Goal: Information Seeking & Learning: Understand process/instructions

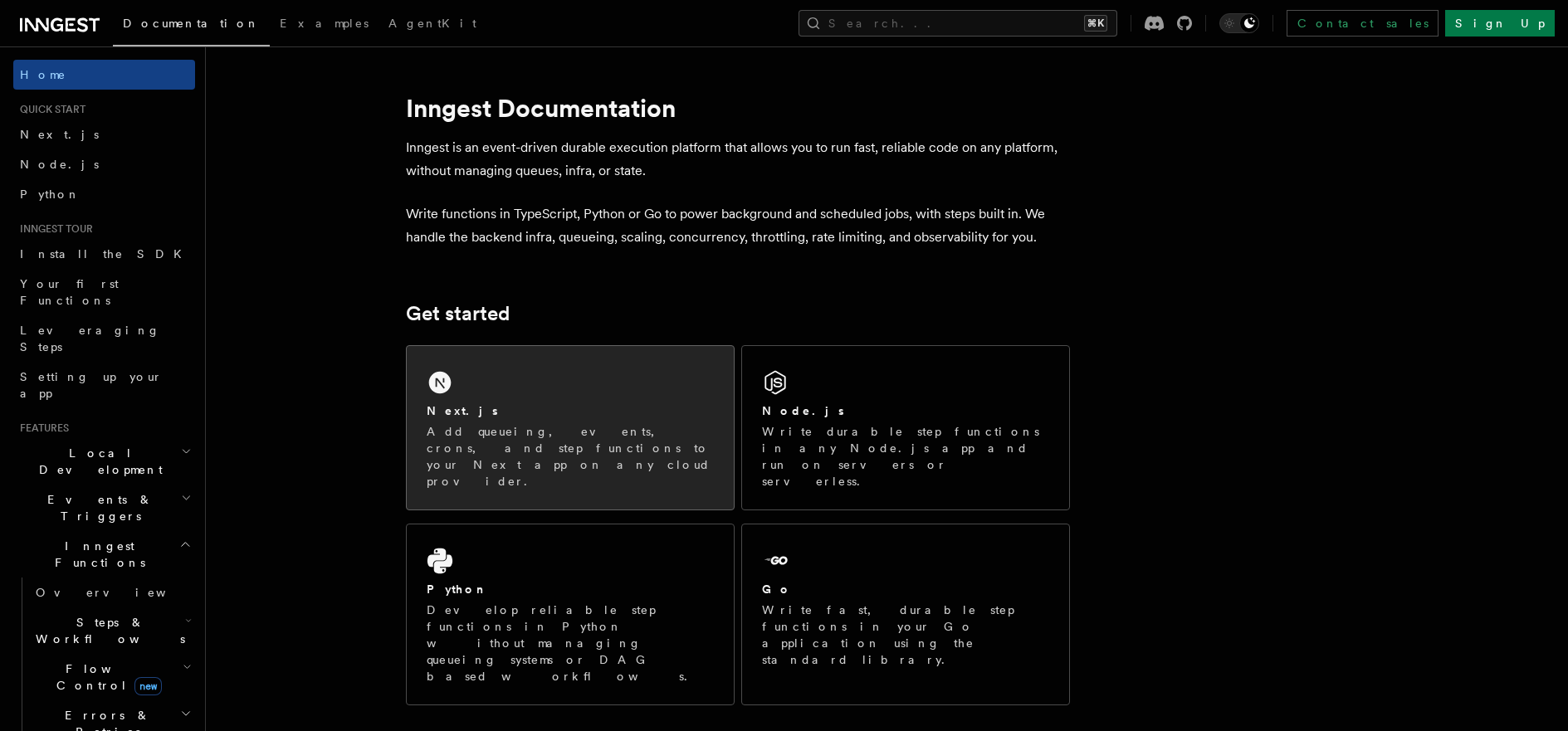
click at [565, 402] on div "Next.js" at bounding box center [570, 411] width 287 height 18
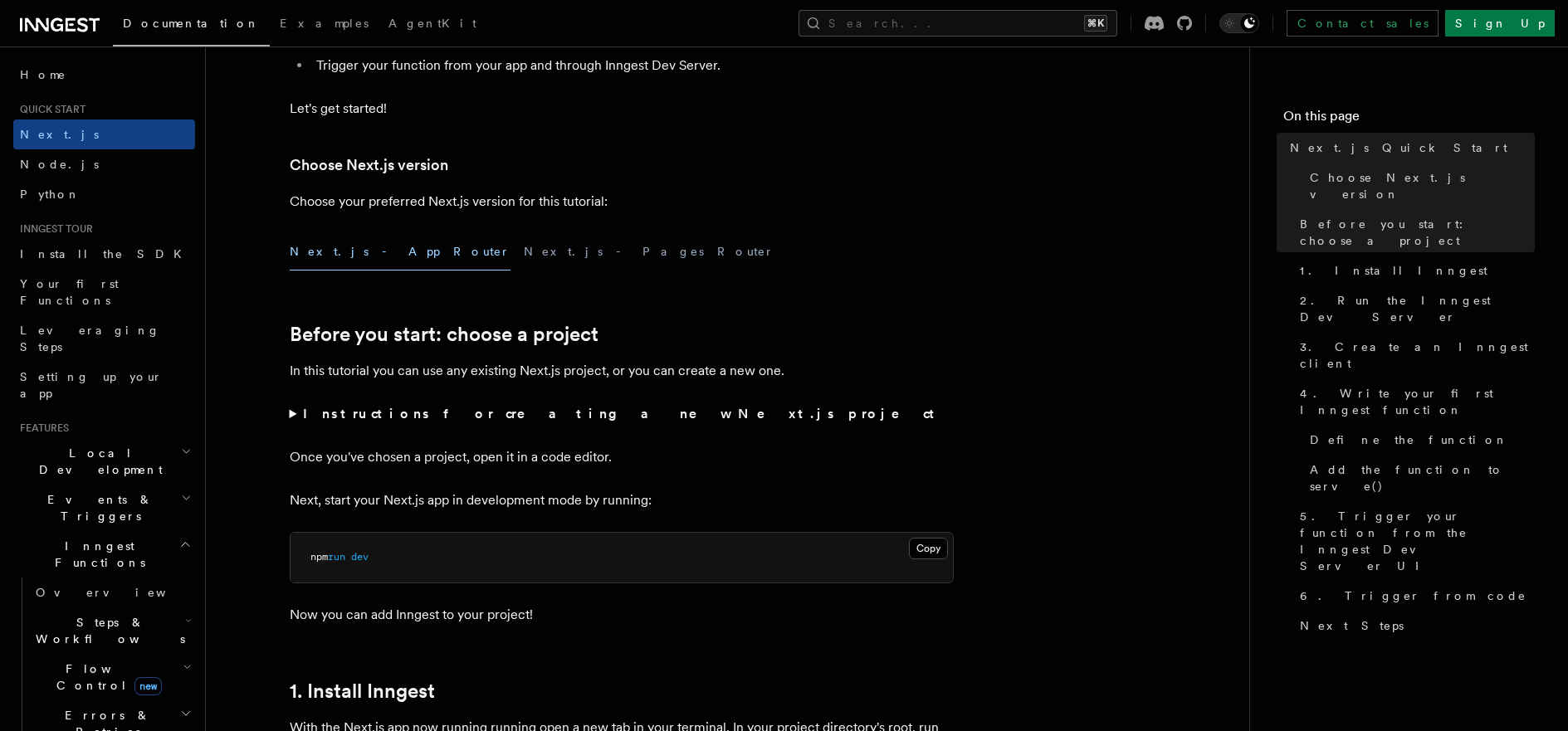
scroll to position [312, 0]
click at [296, 413] on summary "Instructions for creating a new Next.js project" at bounding box center [621, 413] width 664 height 23
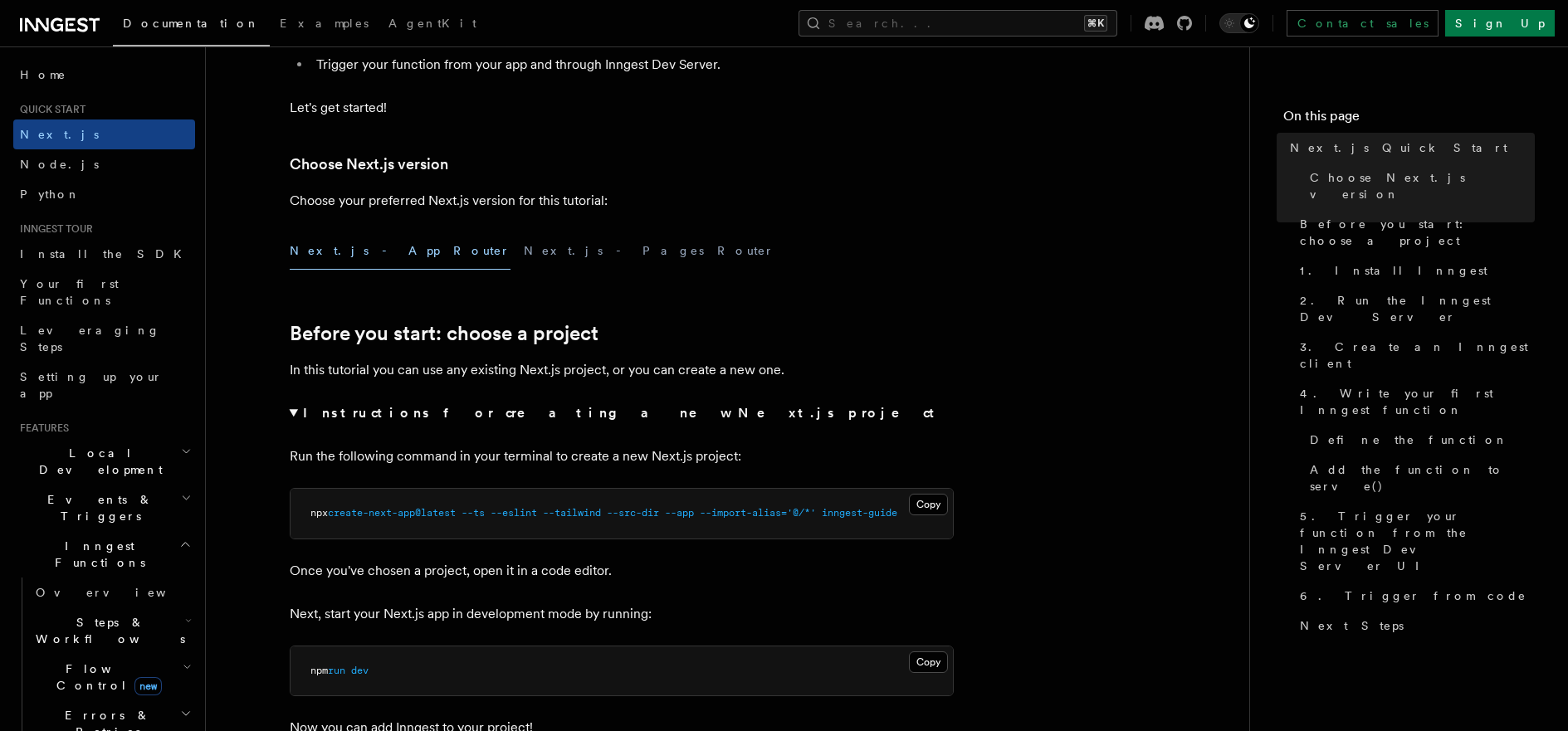
click at [297, 413] on summary "Instructions for creating a new Next.js project" at bounding box center [621, 413] width 664 height 23
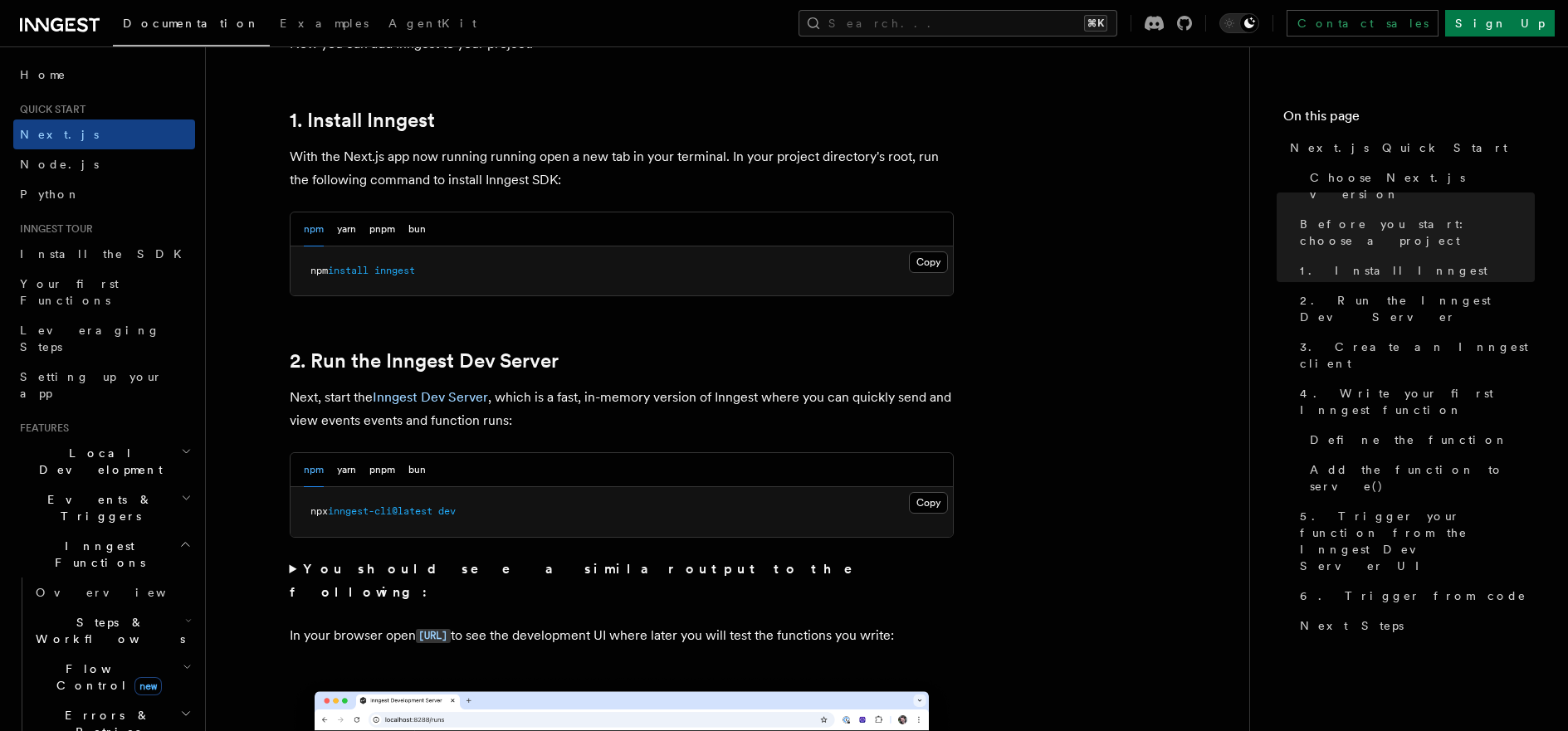
scroll to position [886, 0]
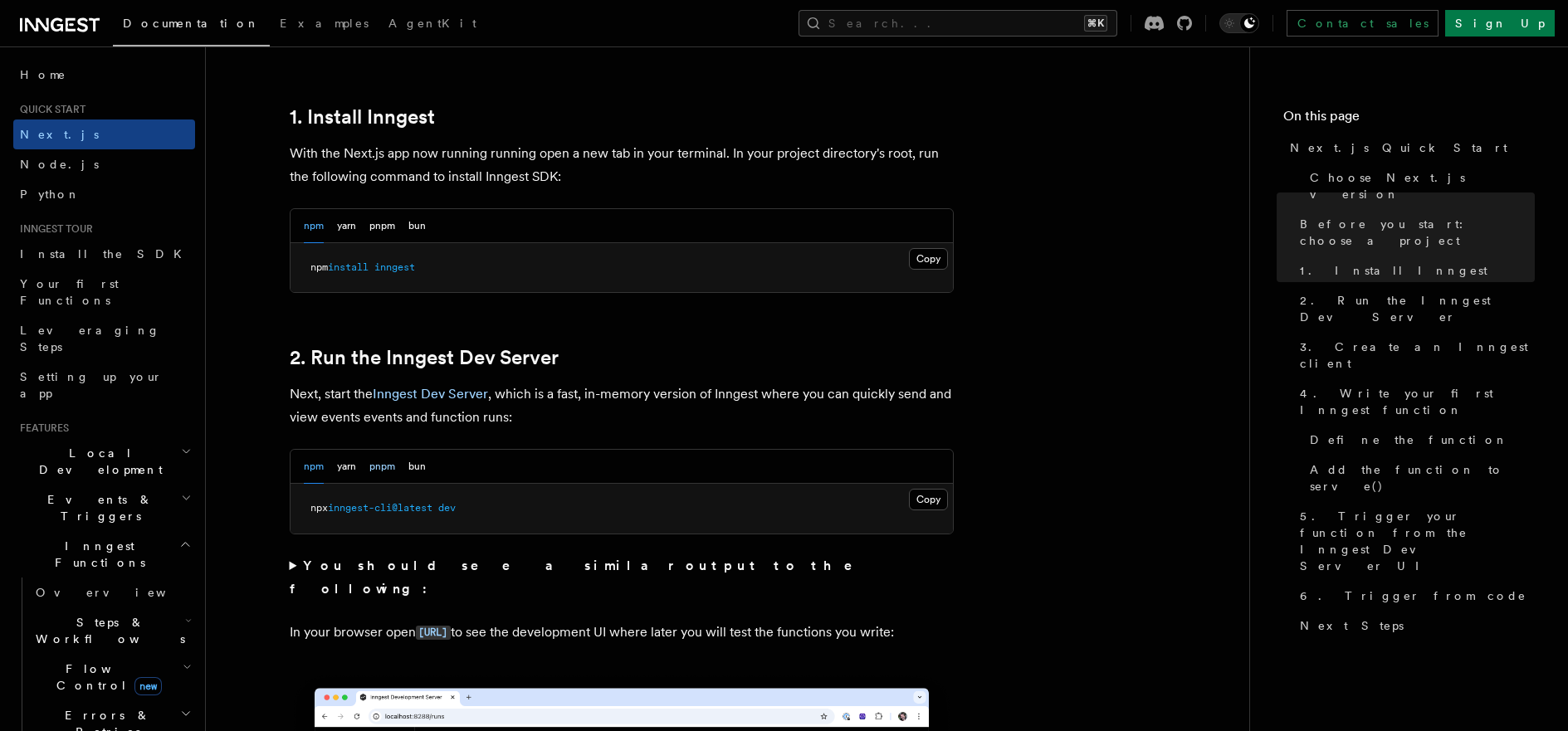
click at [375, 470] on button "pnpm" at bounding box center [382, 467] width 25 height 34
click at [938, 494] on button "Copy Copied" at bounding box center [928, 499] width 39 height 21
click at [908, 489] on button "Copy Copied" at bounding box center [928, 499] width 39 height 21
click at [318, 233] on button "npm" at bounding box center [313, 226] width 20 height 34
click at [393, 227] on button "pnpm" at bounding box center [382, 226] width 25 height 34
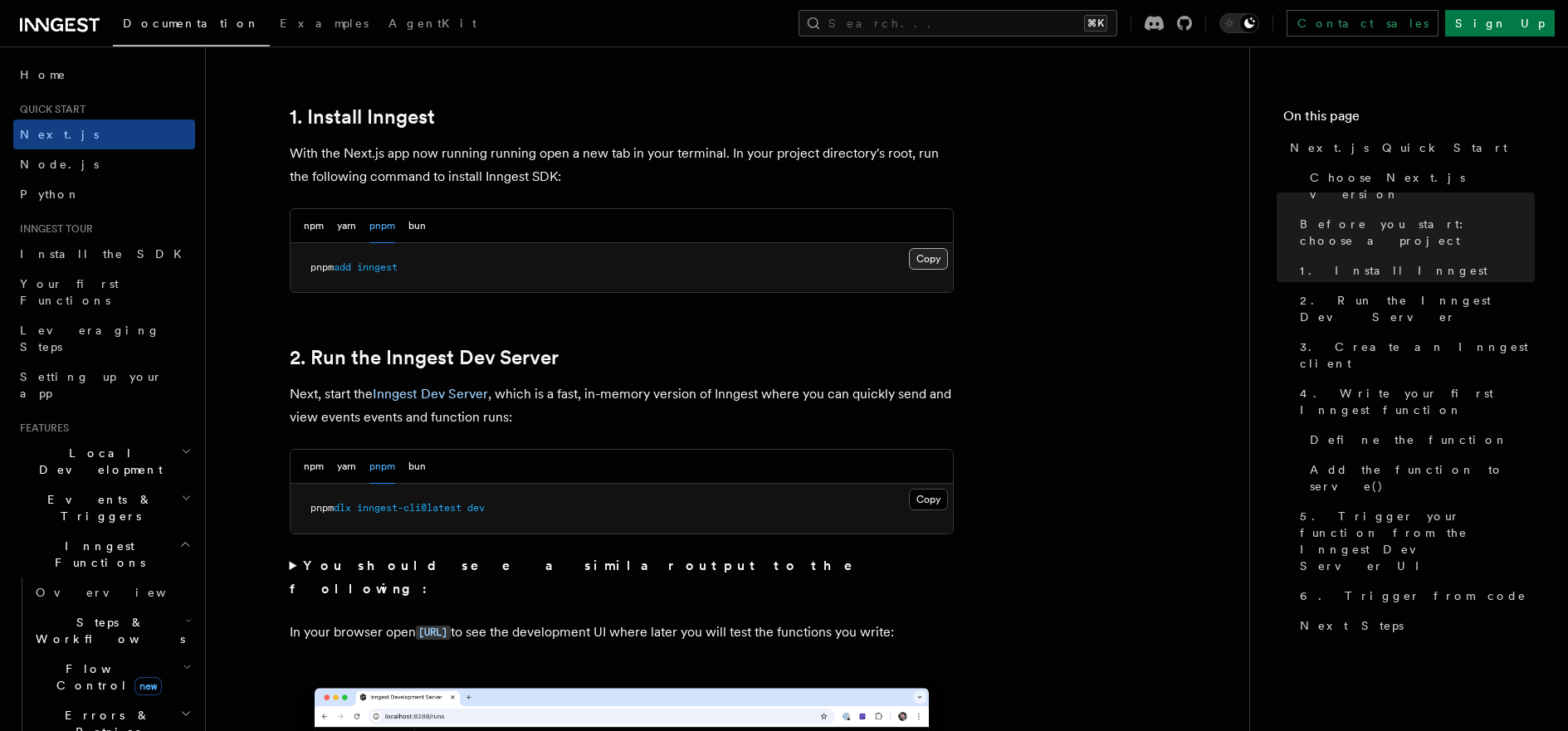
click at [937, 253] on button "Copy Copied" at bounding box center [928, 258] width 39 height 21
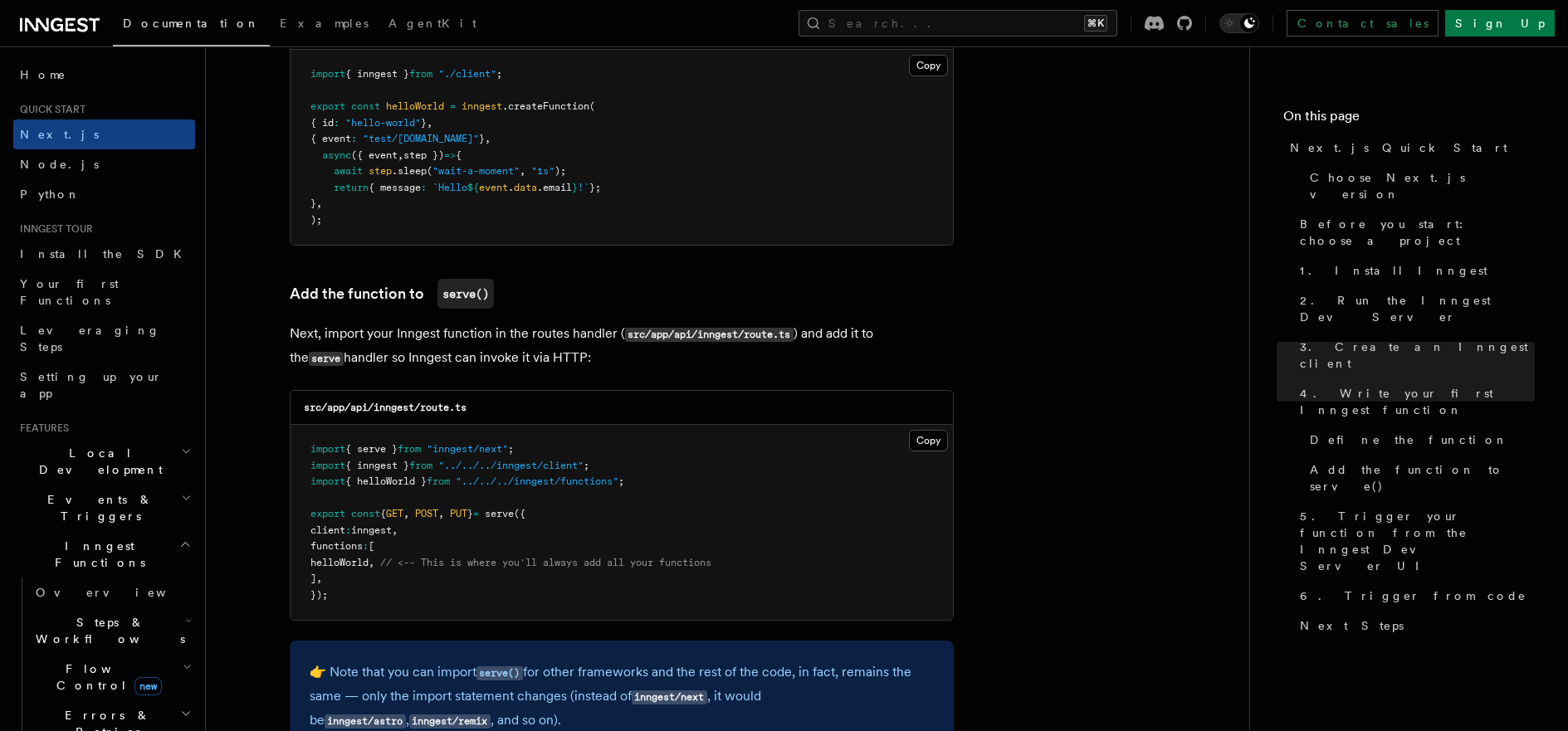
scroll to position [2846, 0]
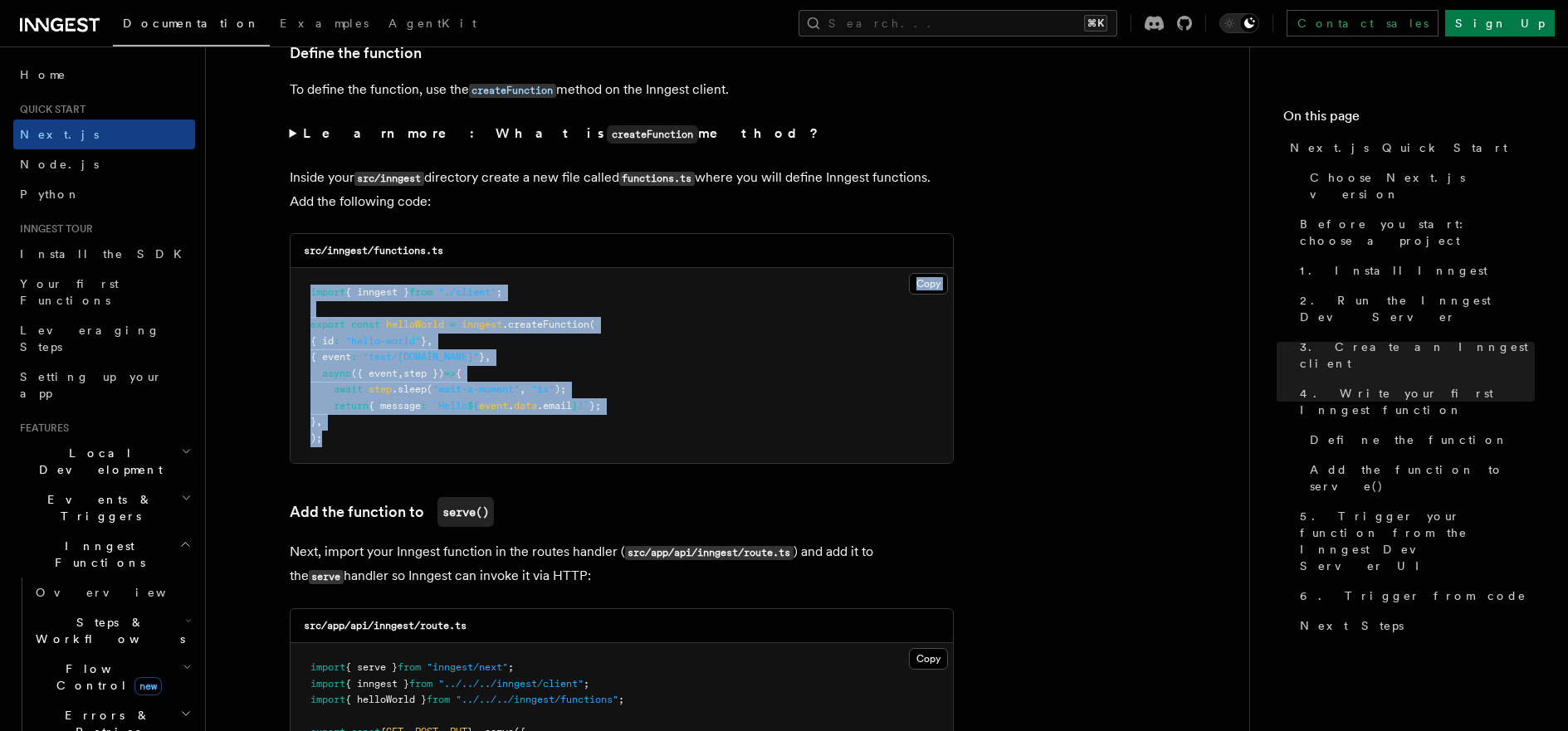
drag, startPoint x: 351, startPoint y: 454, endPoint x: 219, endPoint y: 268, distance: 228.1
copy div "Copy Copied import { inngest } from "./client" ; export const helloWorld = inng…"
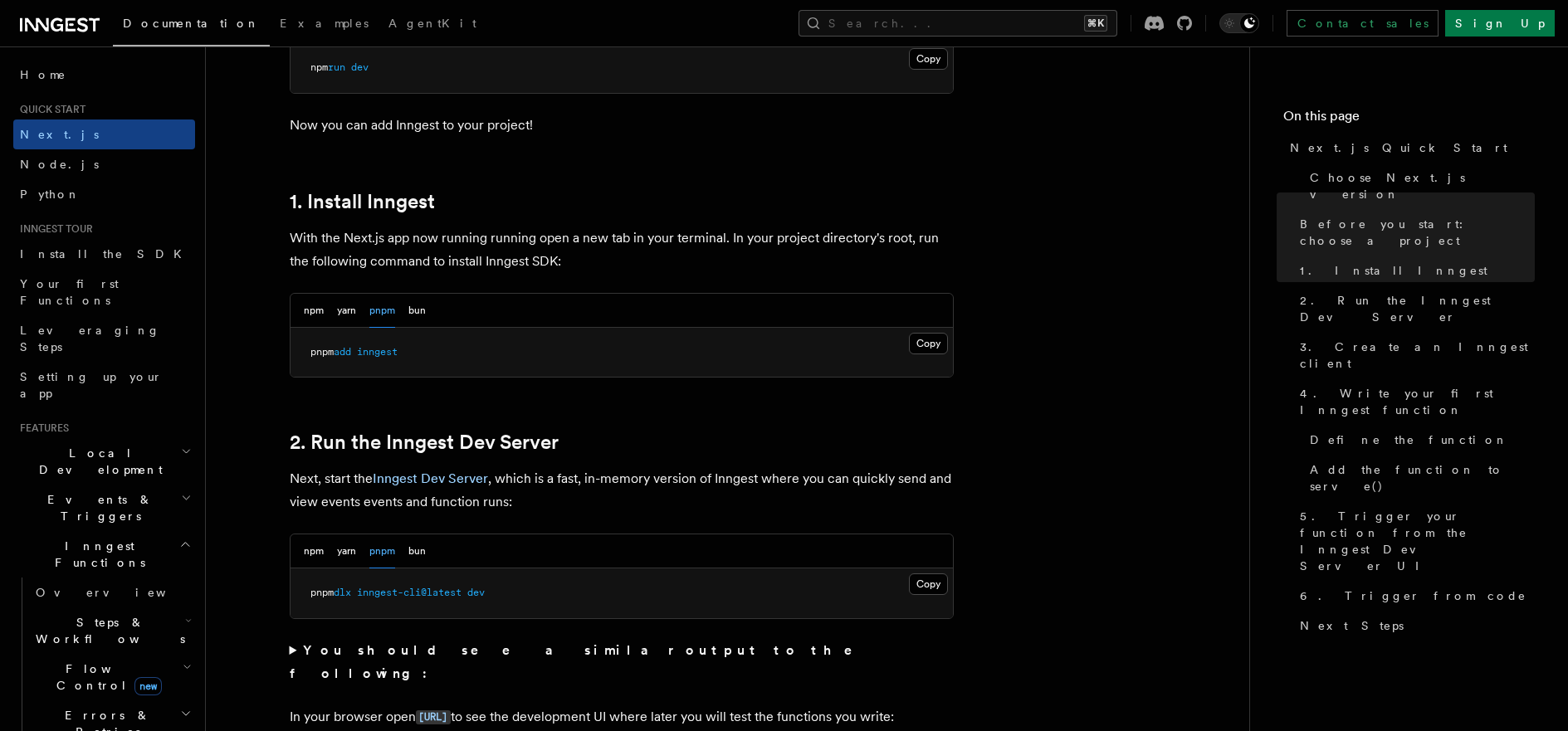
scroll to position [790, 0]
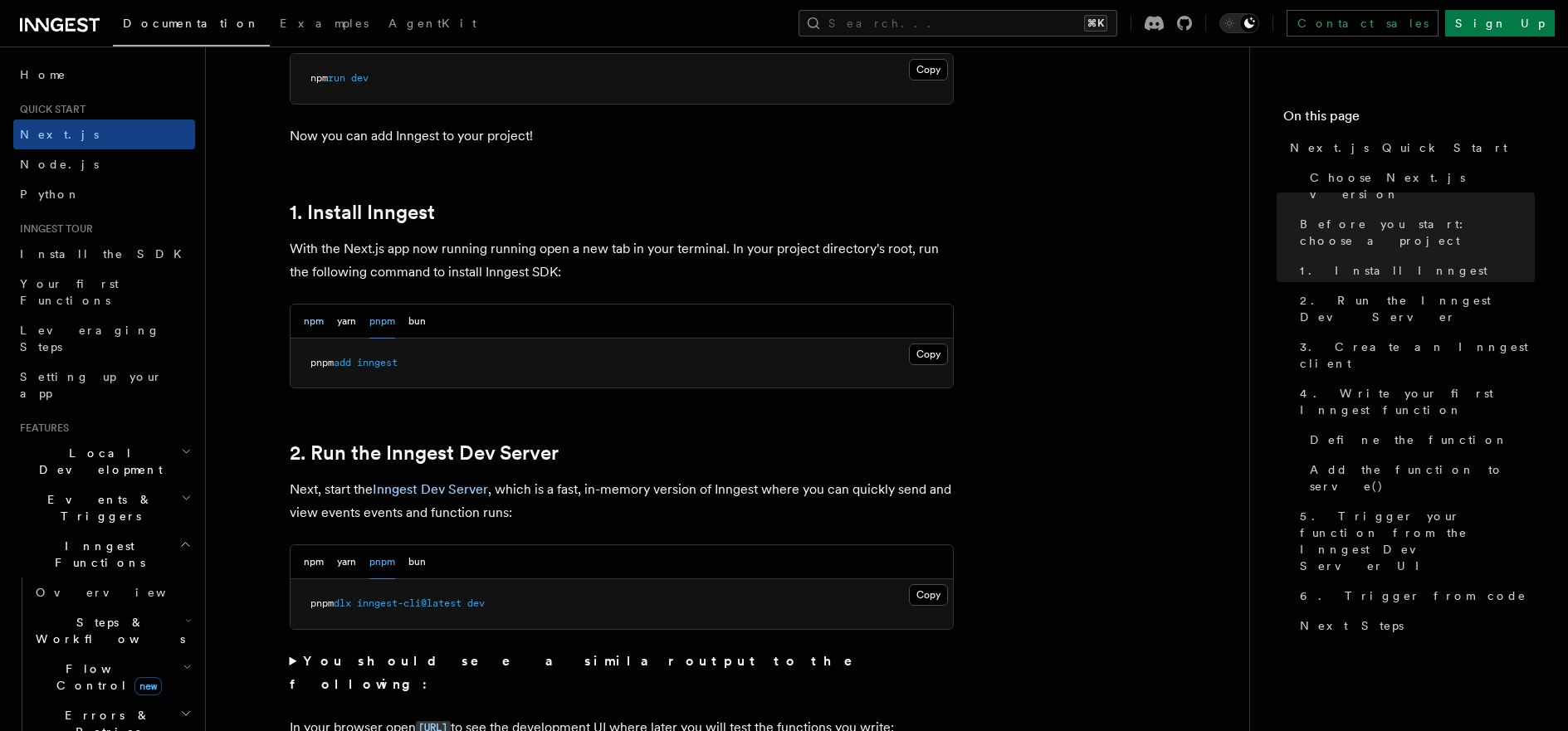
click at [319, 328] on button "npm" at bounding box center [313, 322] width 20 height 34
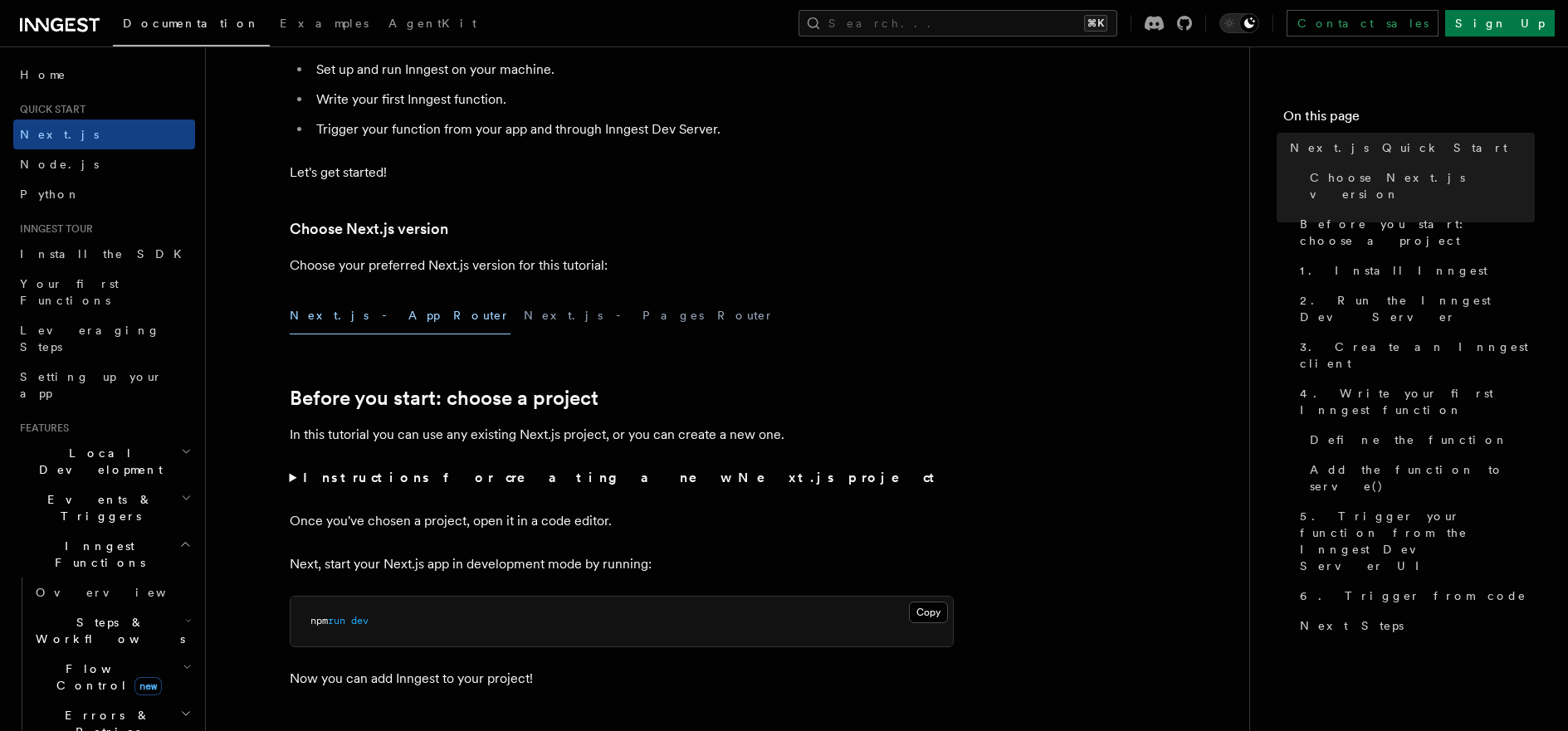
scroll to position [745, 0]
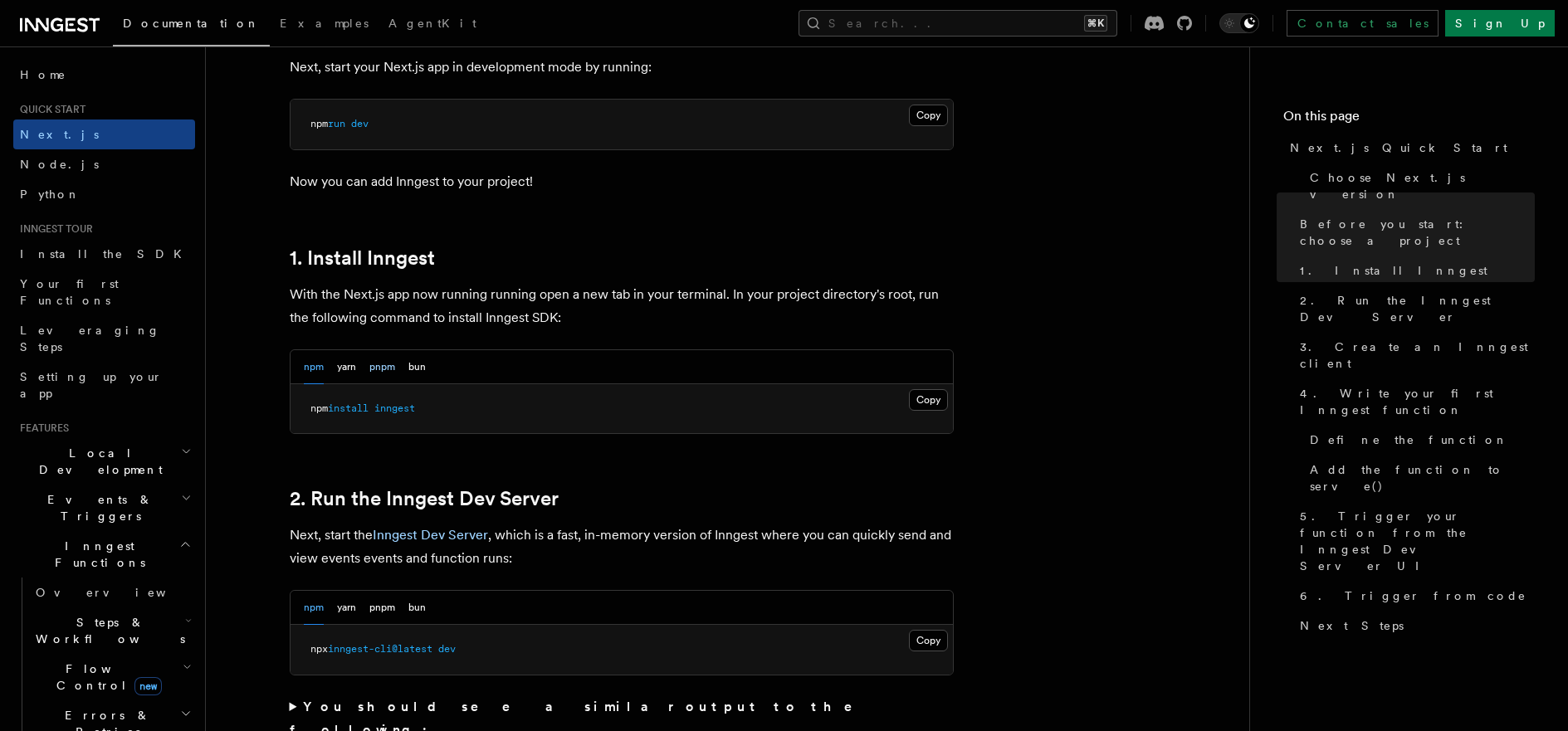
click at [370, 366] on button "pnpm" at bounding box center [382, 368] width 25 height 34
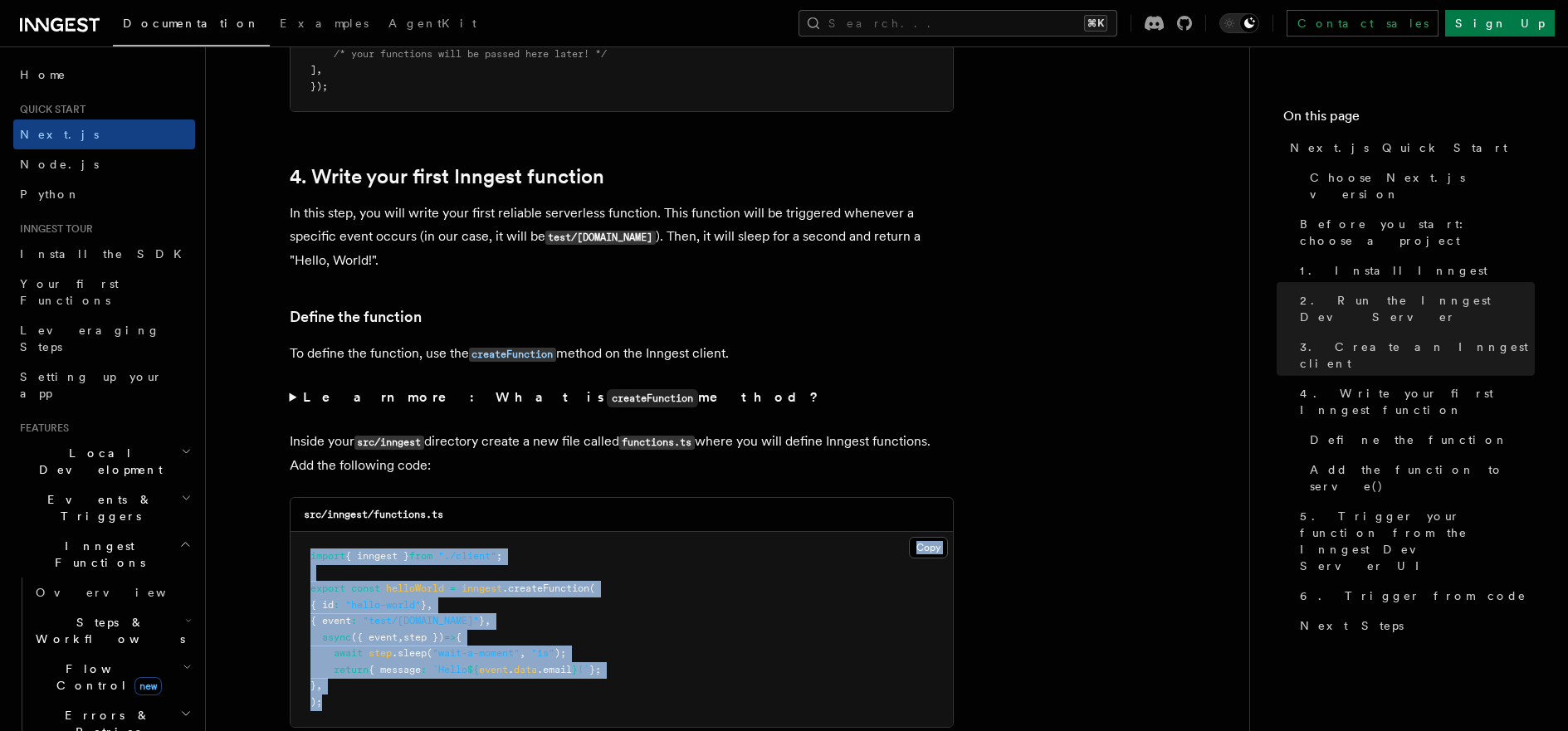
scroll to position [2735, 0]
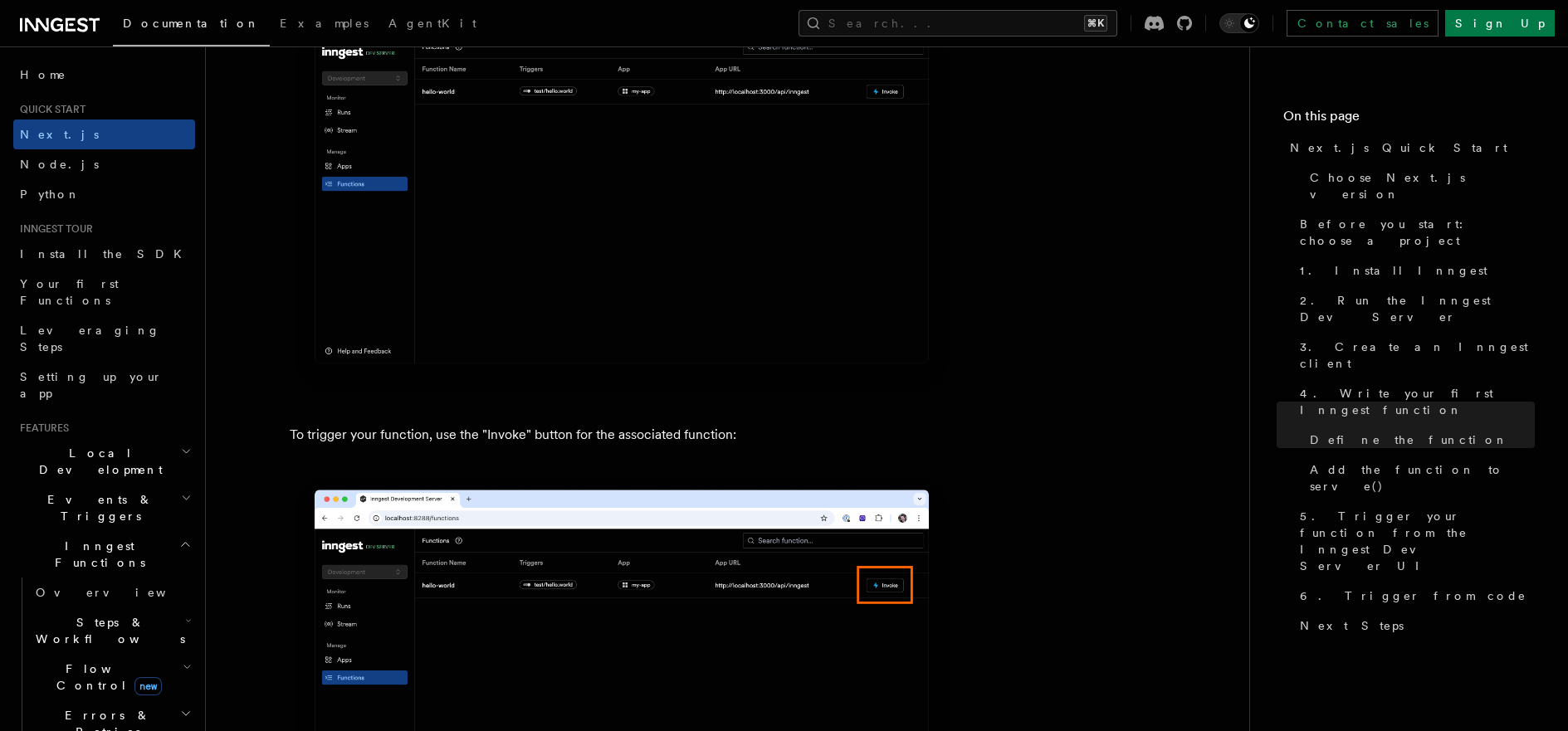
scroll to position [4299, 0]
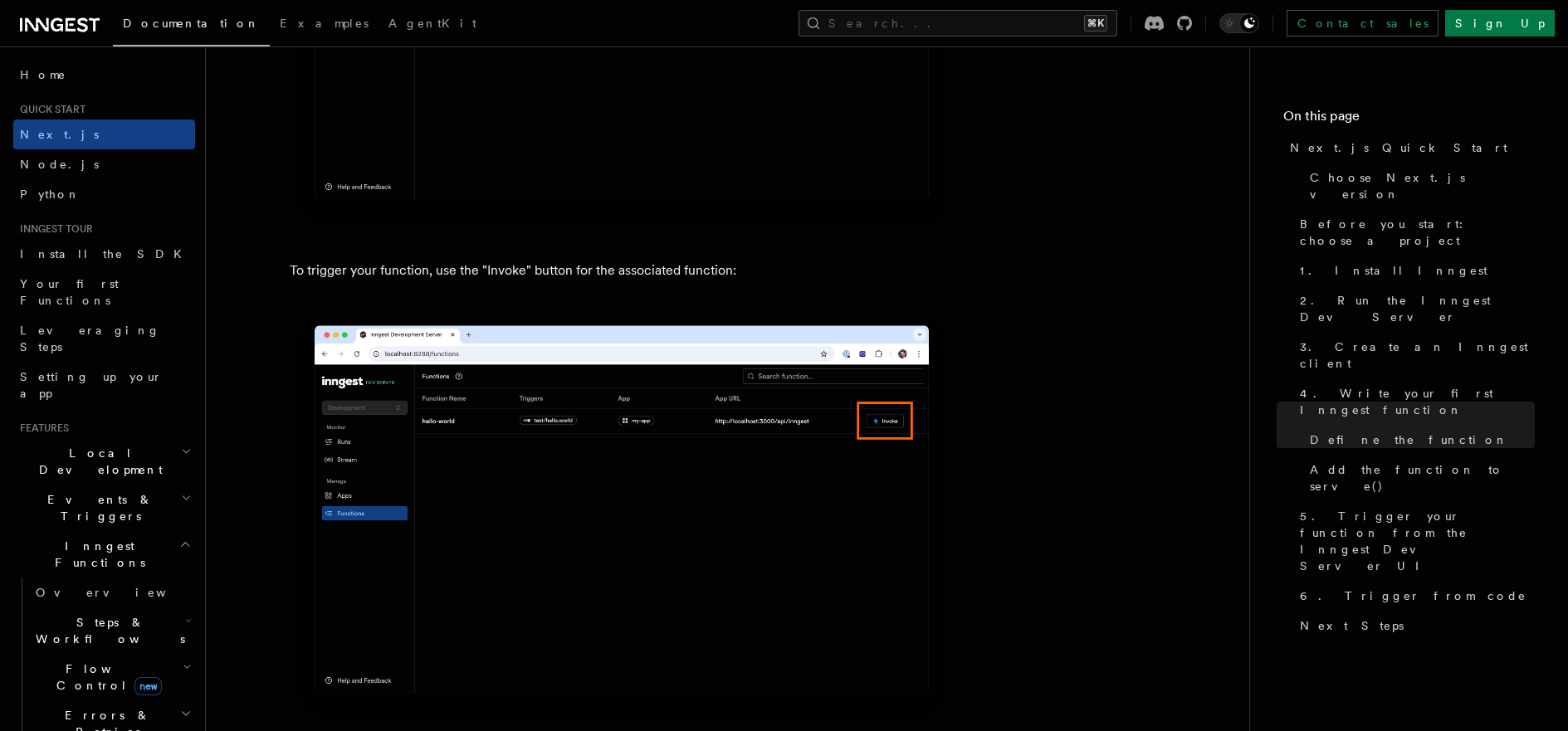
click at [893, 416] on img at bounding box center [621, 518] width 664 height 418
click at [515, 421] on img at bounding box center [621, 518] width 664 height 418
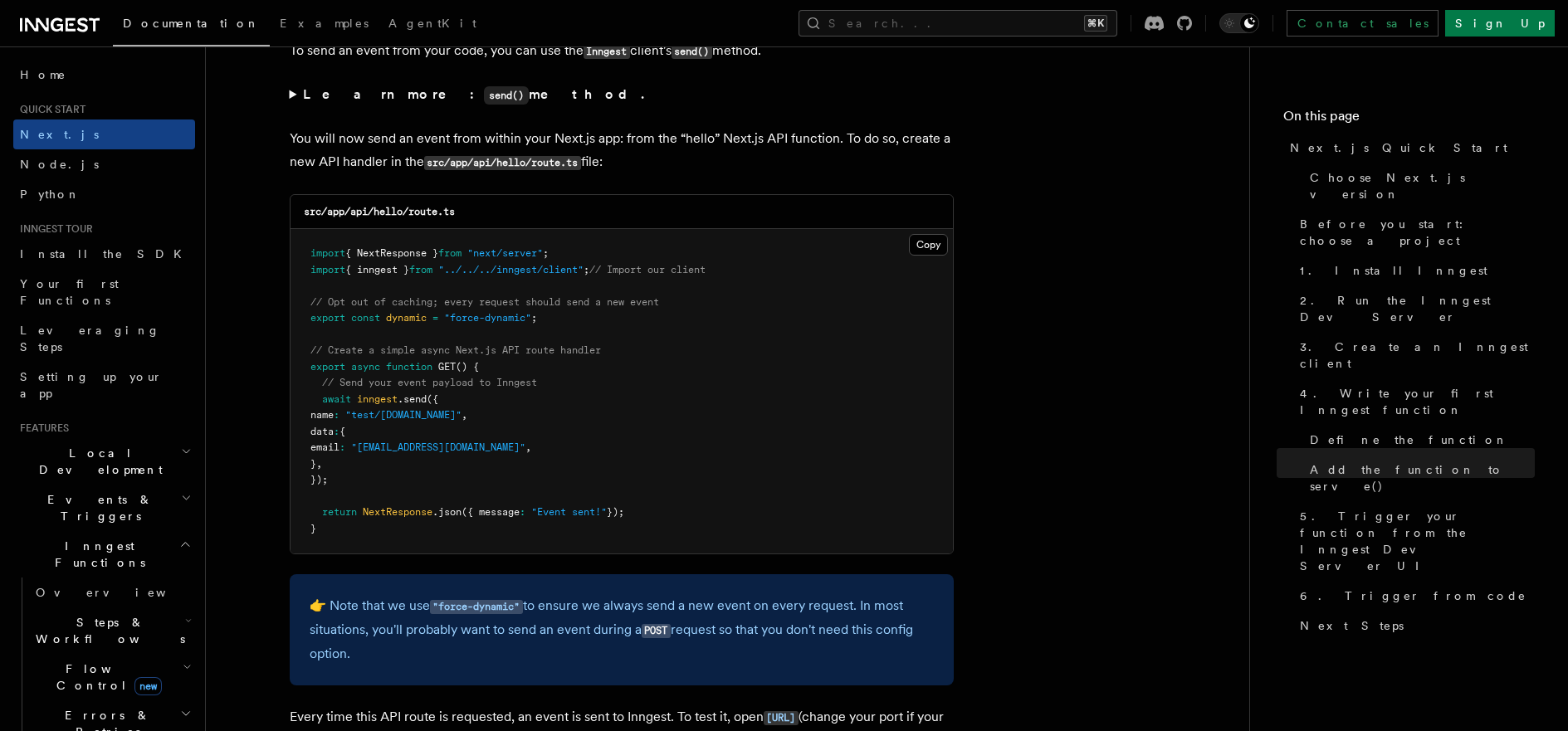
scroll to position [8651, 0]
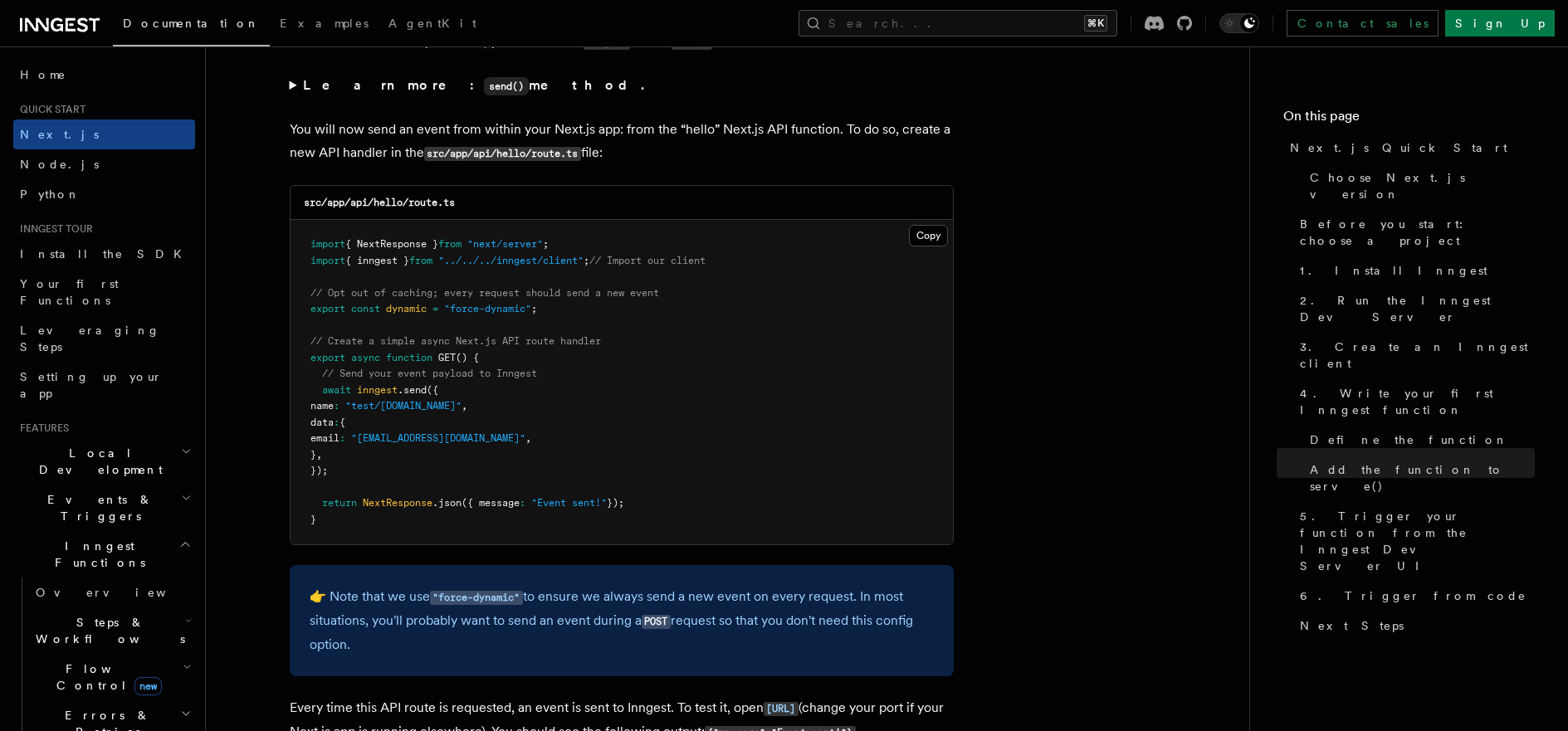
click at [348, 87] on strong "Learn more: send() method." at bounding box center [475, 85] width 345 height 16
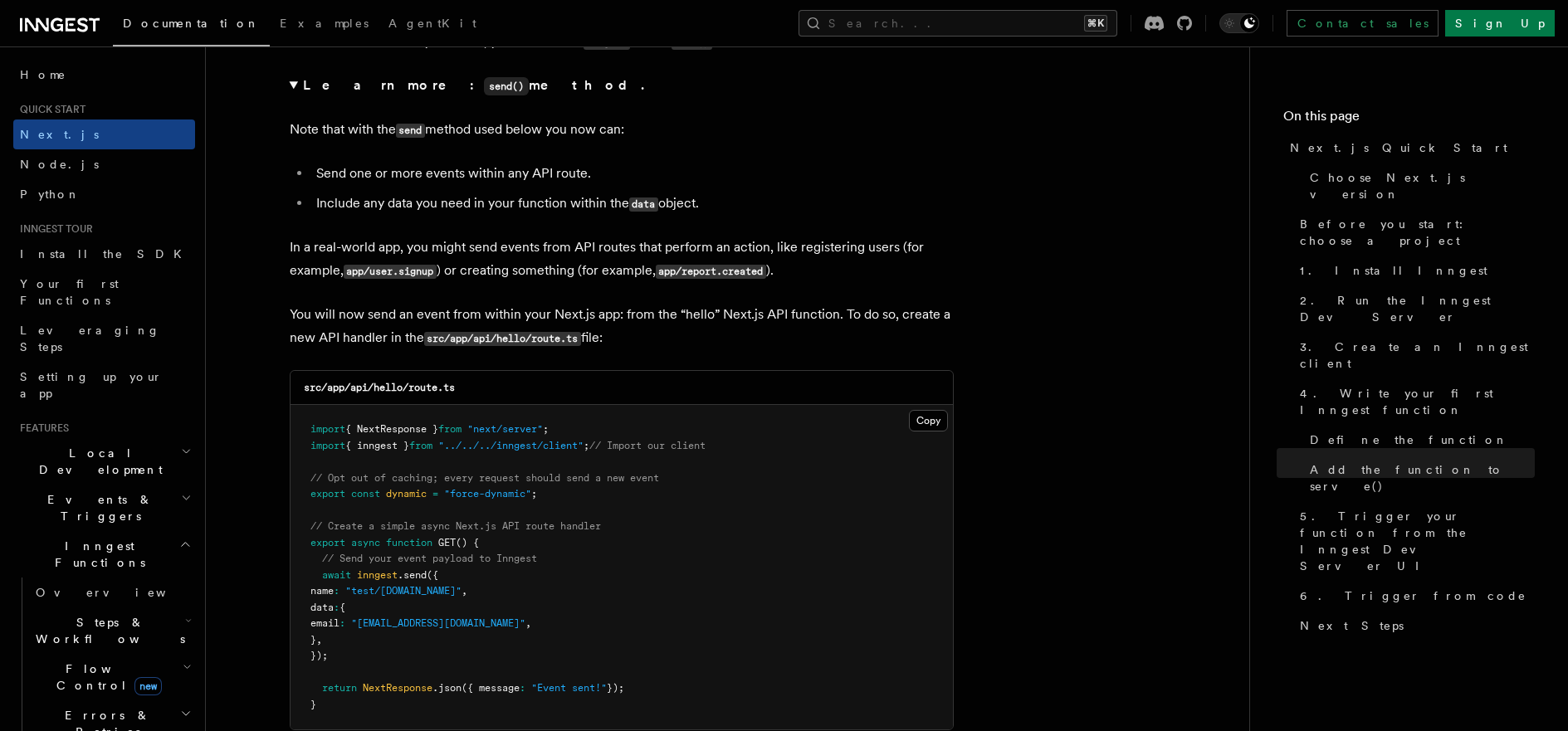
click at [334, 83] on strong "Learn more: send() method." at bounding box center [475, 85] width 345 height 16
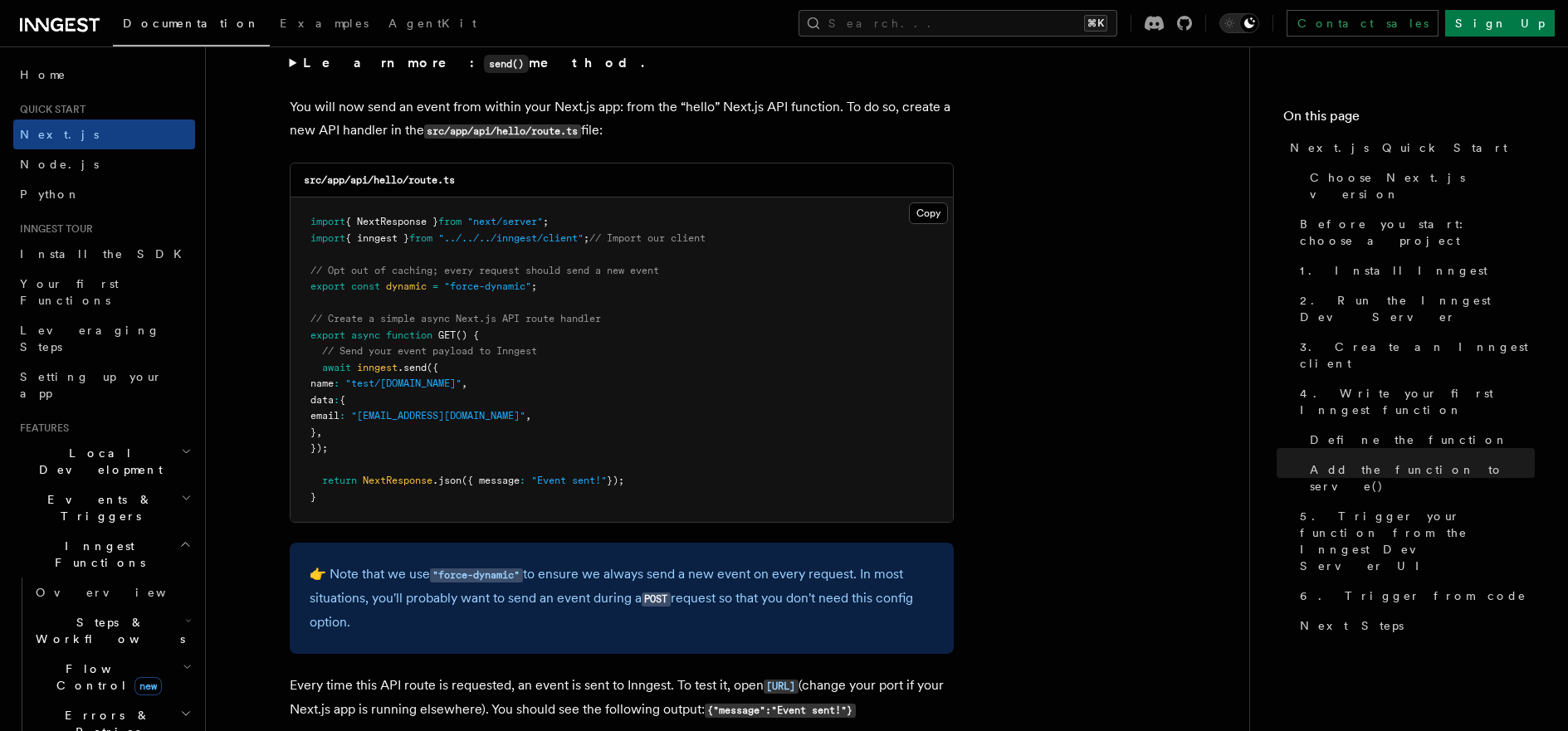
scroll to position [8674, 0]
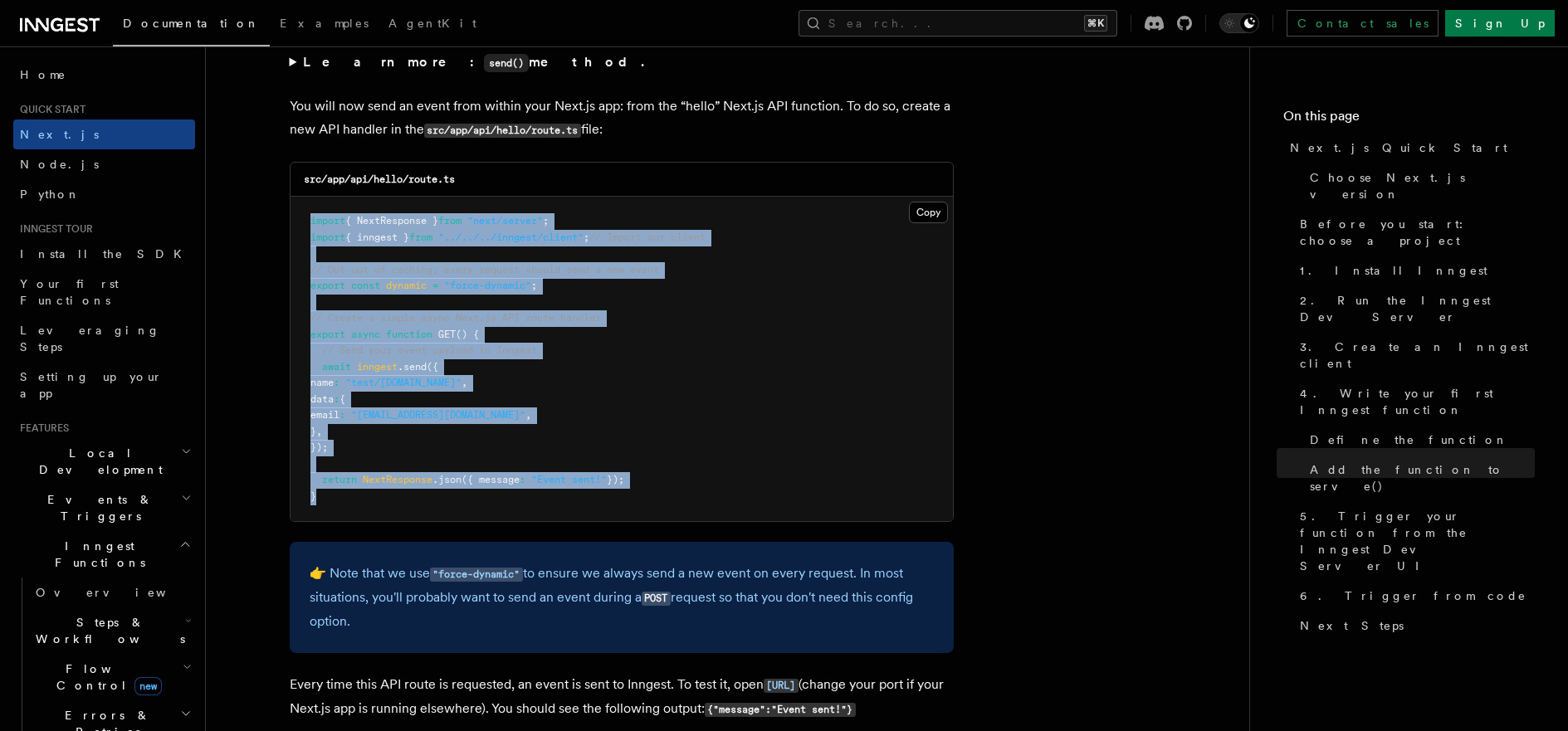
drag, startPoint x: 349, startPoint y: 501, endPoint x: 235, endPoint y: 228, distance: 295.8
copy code "import { NextResponse } from "next/server" ; import { inngest } from "../../../…"
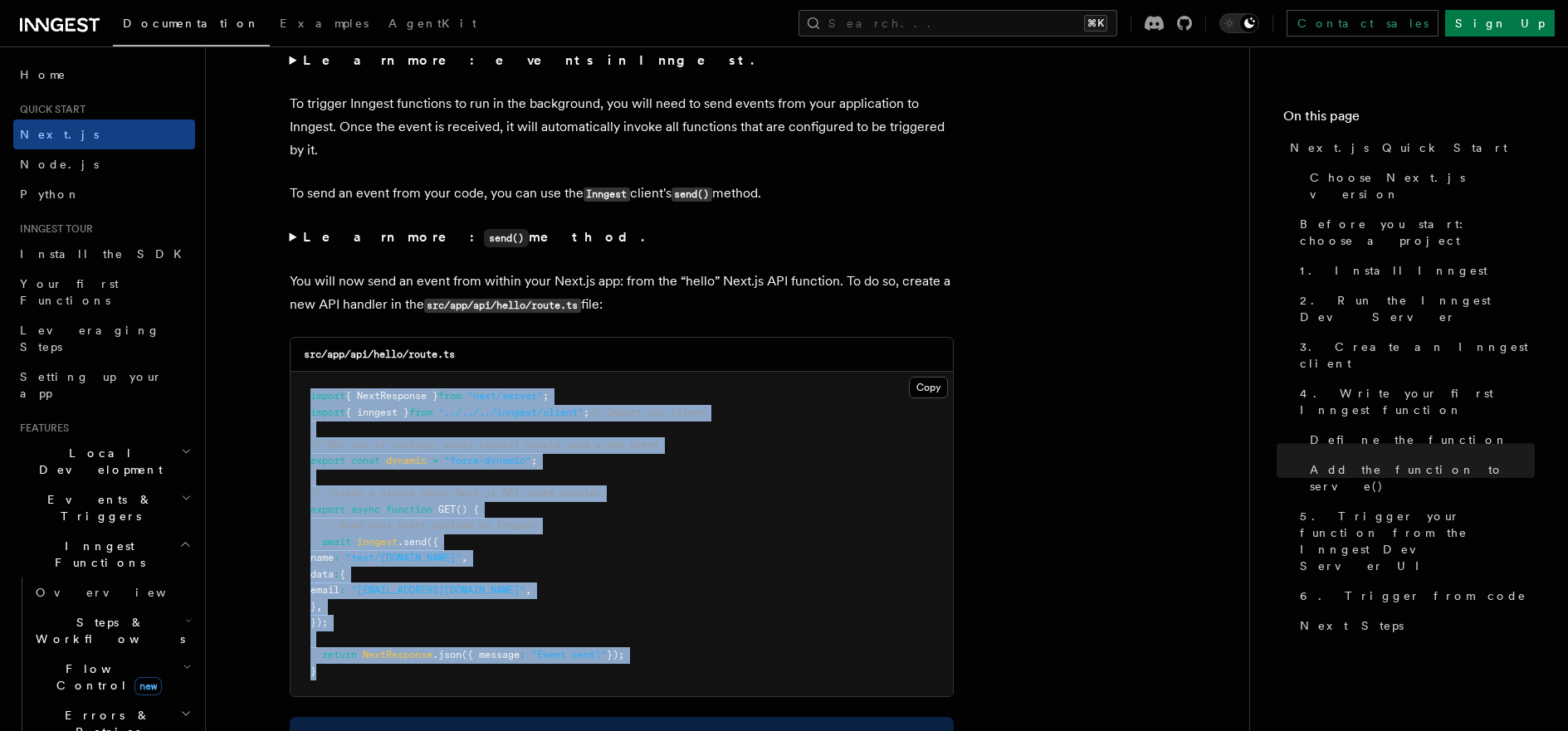
scroll to position [8604, 0]
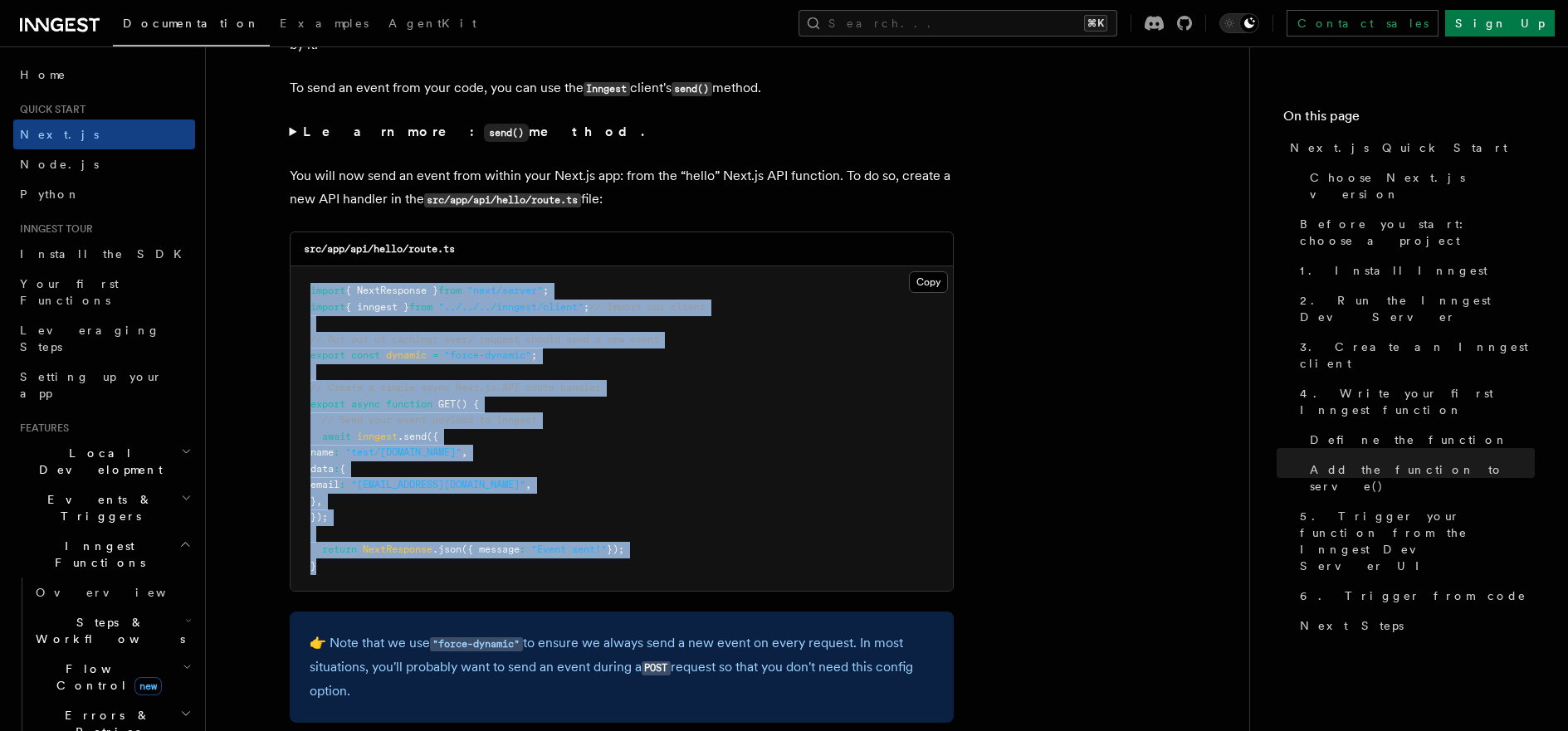
click at [859, 408] on pre "import { NextResponse } from "next/server" ; import { inngest } from "../../../…" at bounding box center [621, 429] width 662 height 324
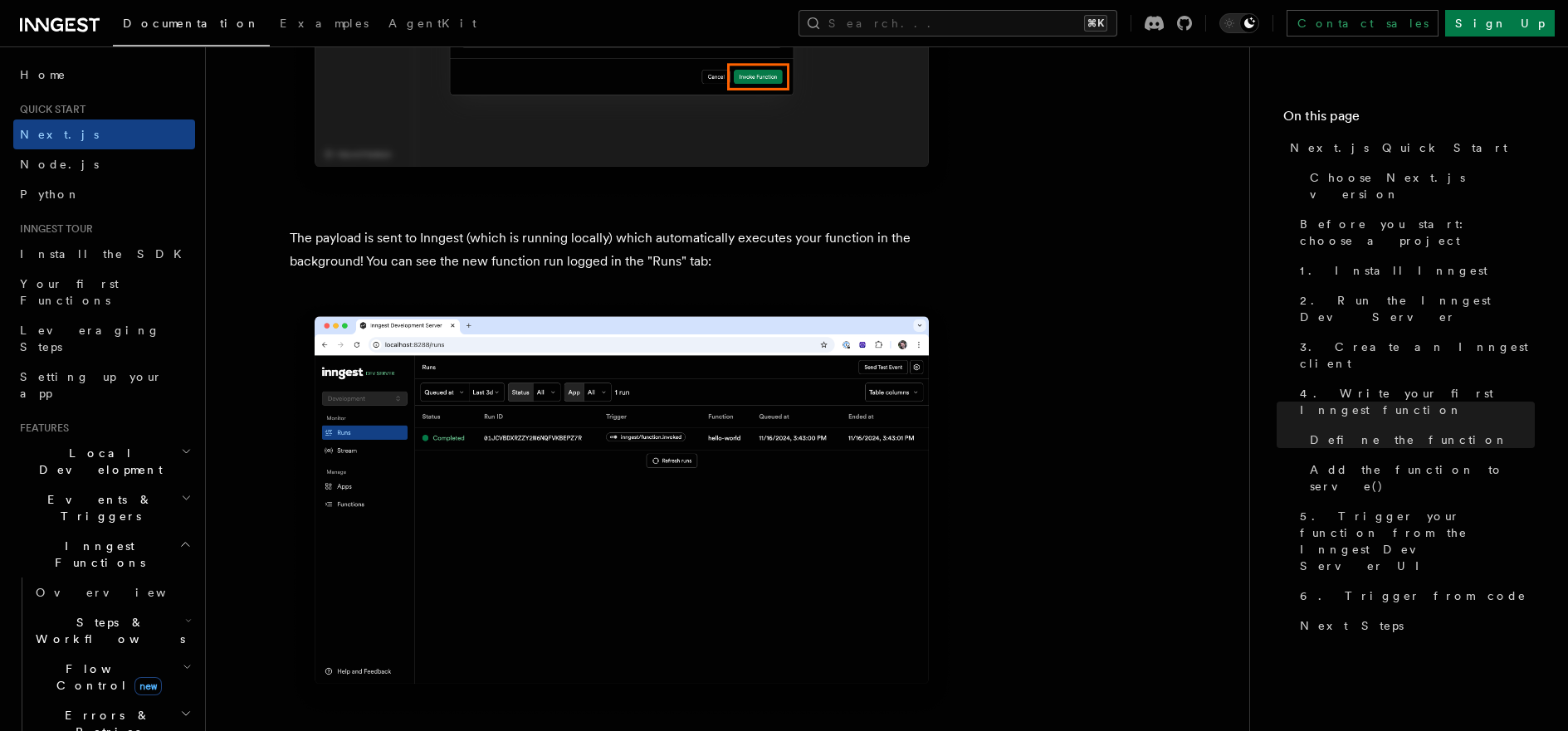
scroll to position [5474, 0]
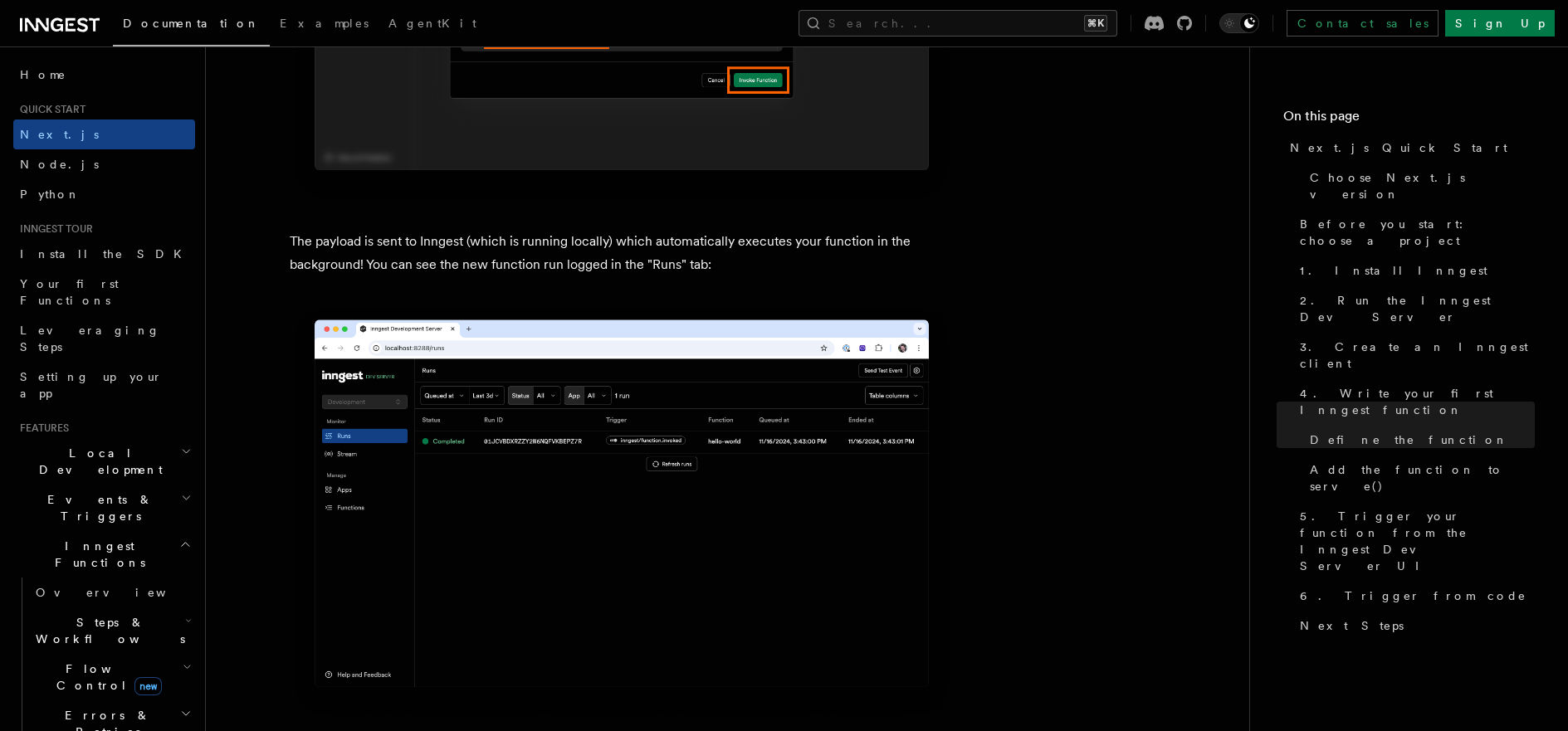
click at [413, 451] on img at bounding box center [621, 512] width 664 height 418
click at [547, 453] on img at bounding box center [621, 512] width 664 height 418
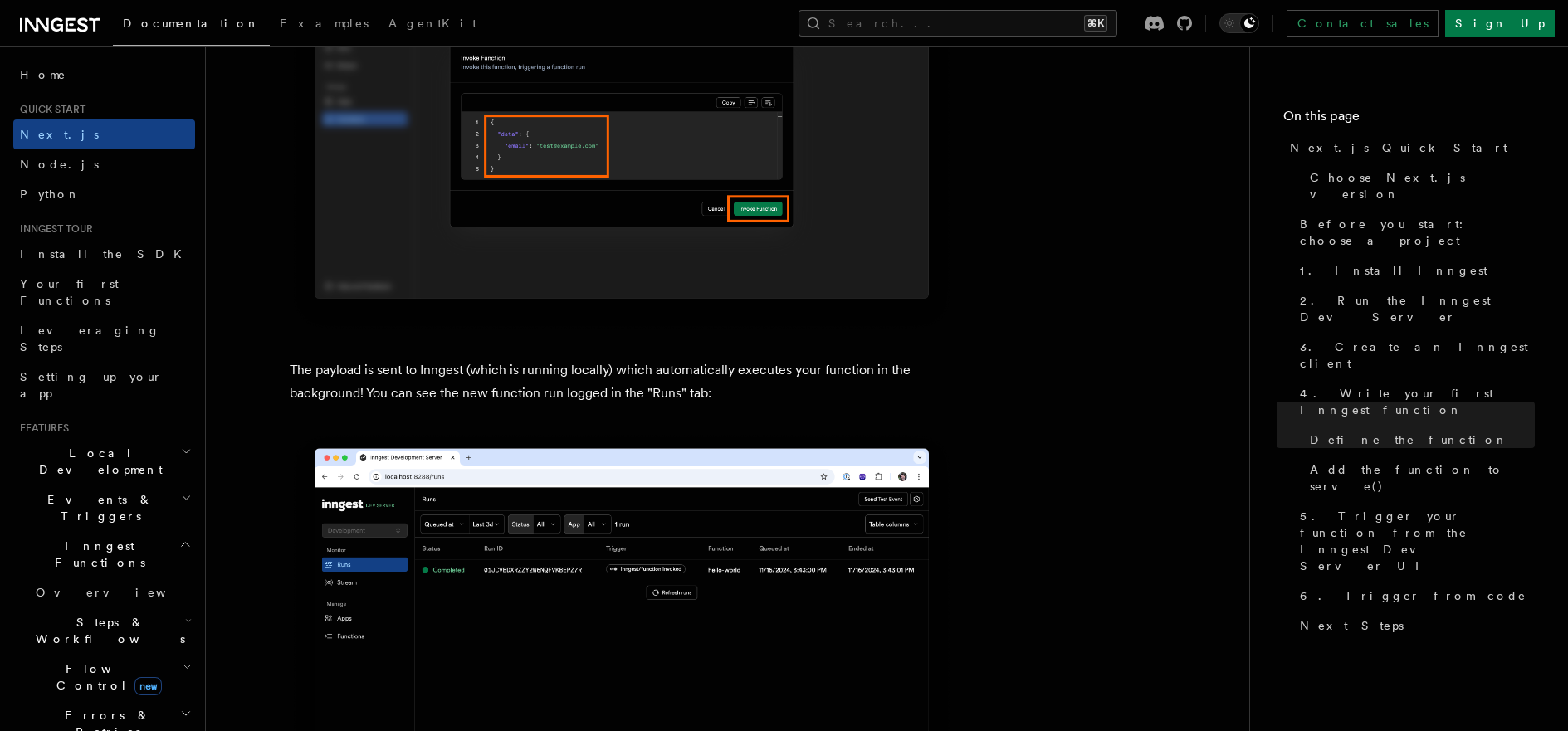
scroll to position [5289, 0]
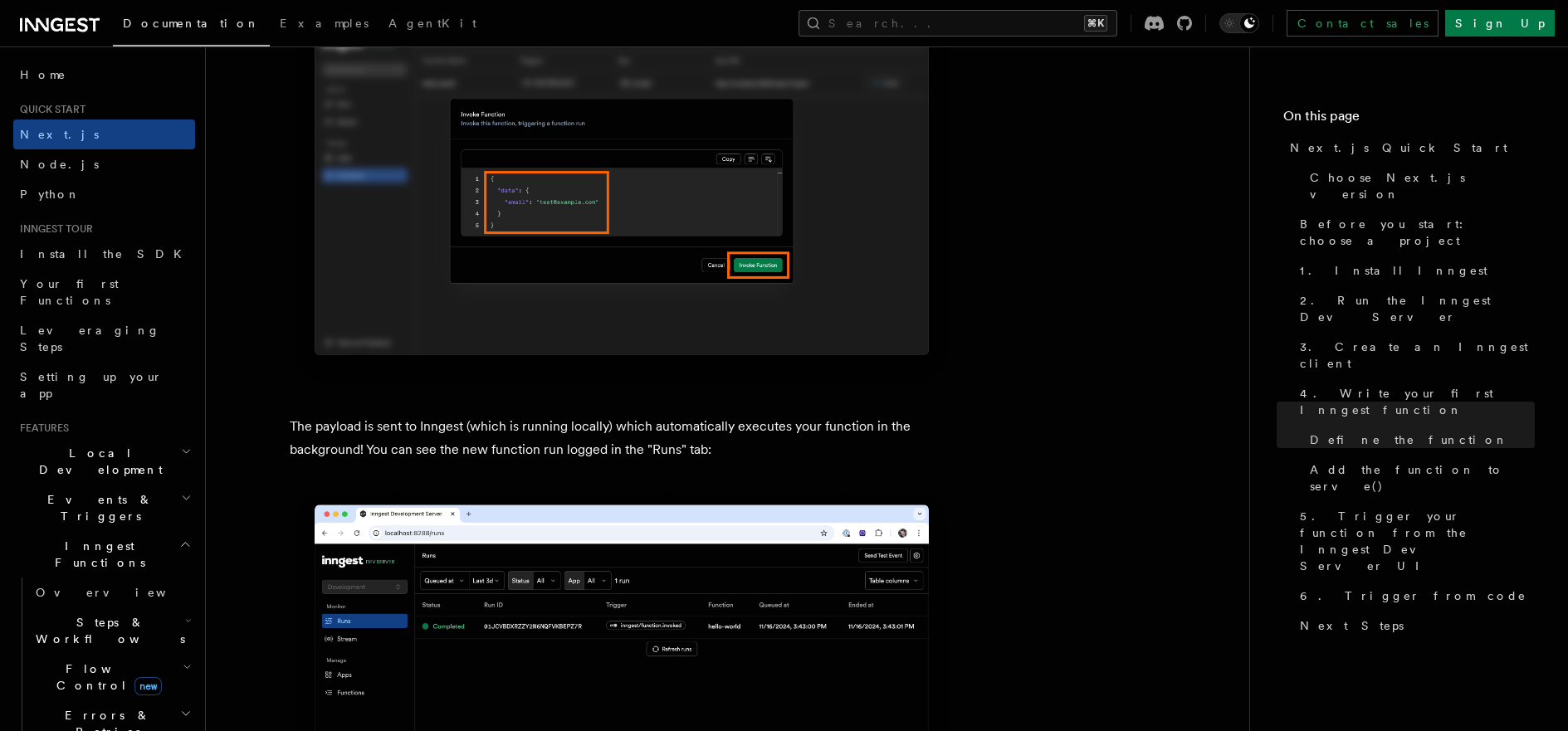
click at [702, 256] on img at bounding box center [621, 180] width 664 height 418
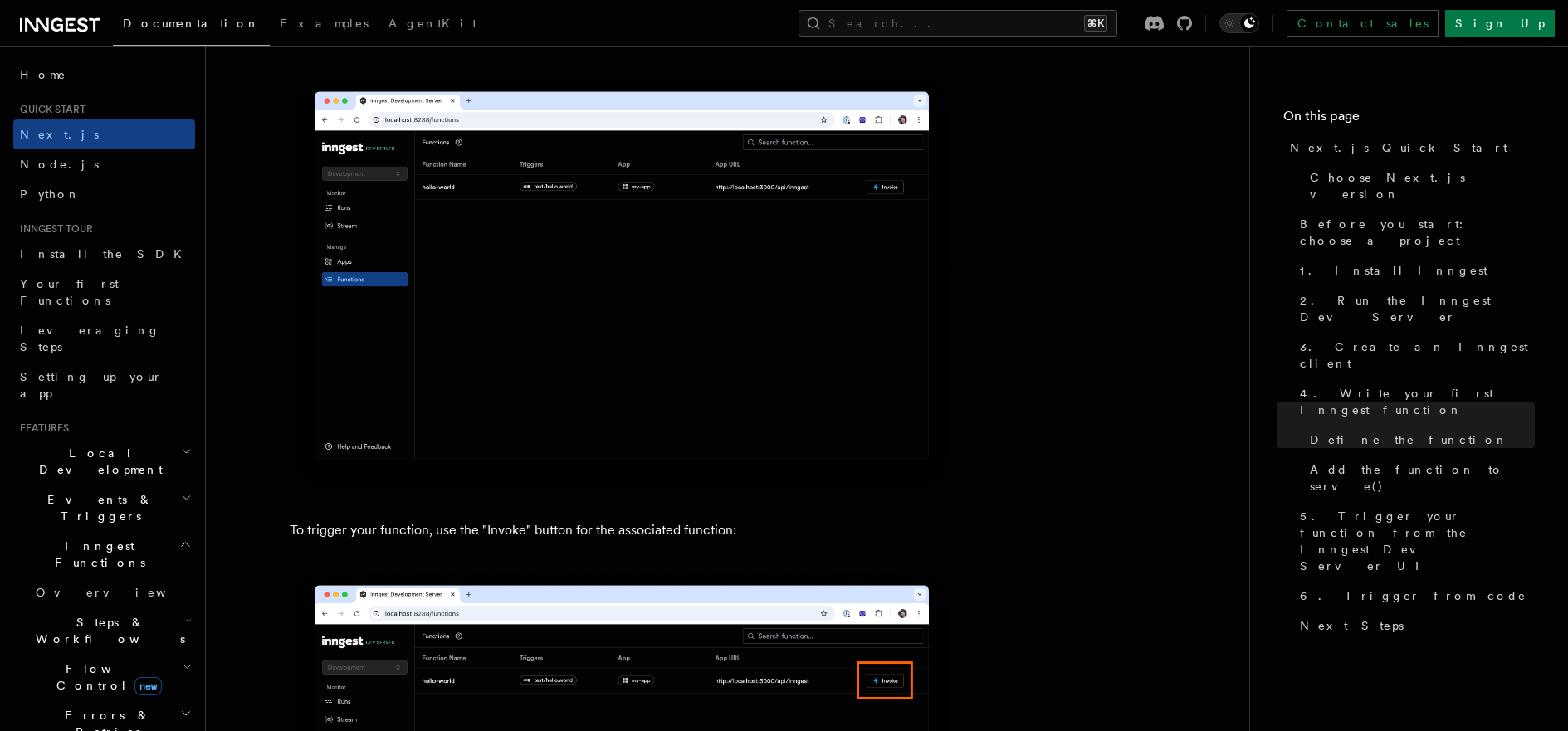
scroll to position [4369, 0]
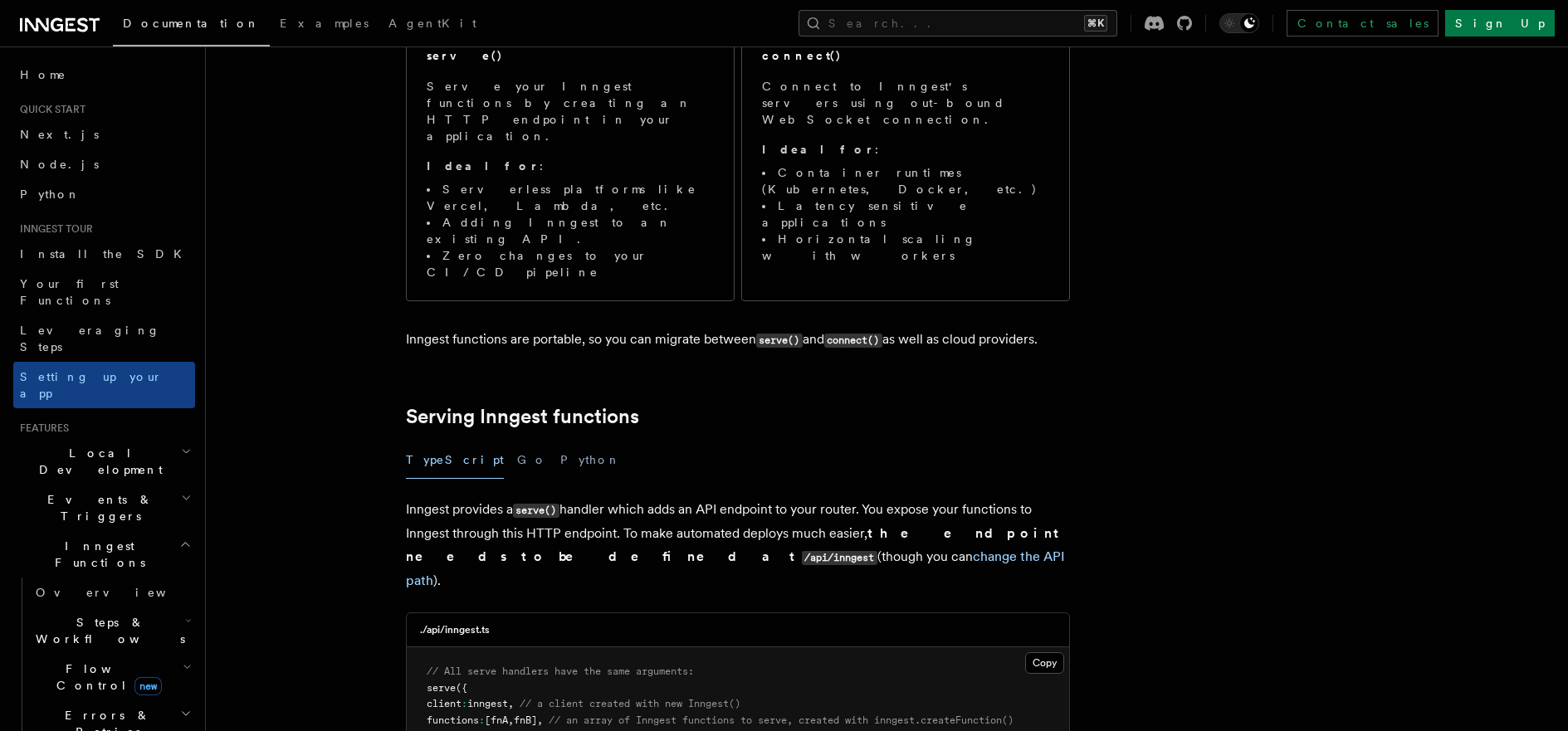
scroll to position [344, 0]
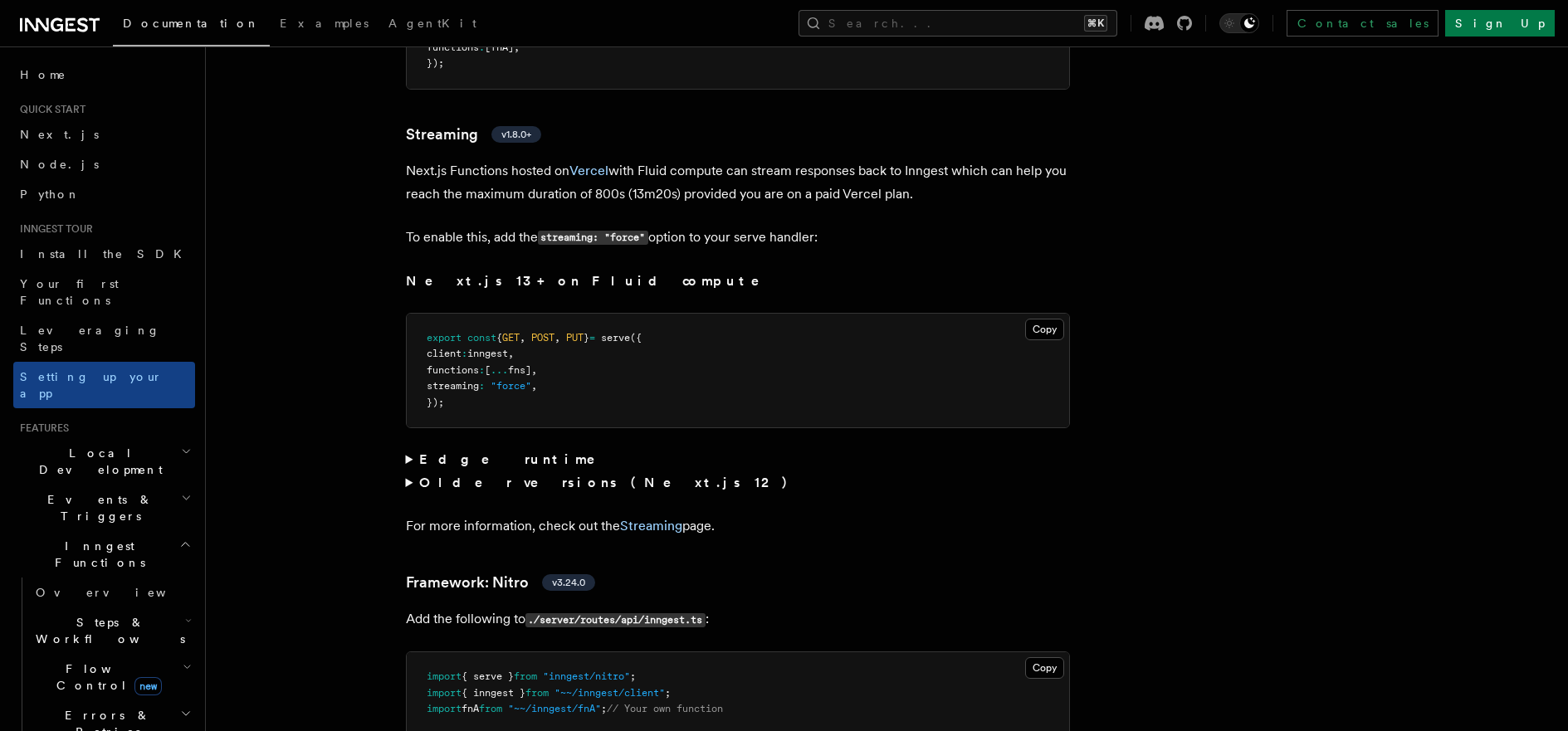
scroll to position [11090, 0]
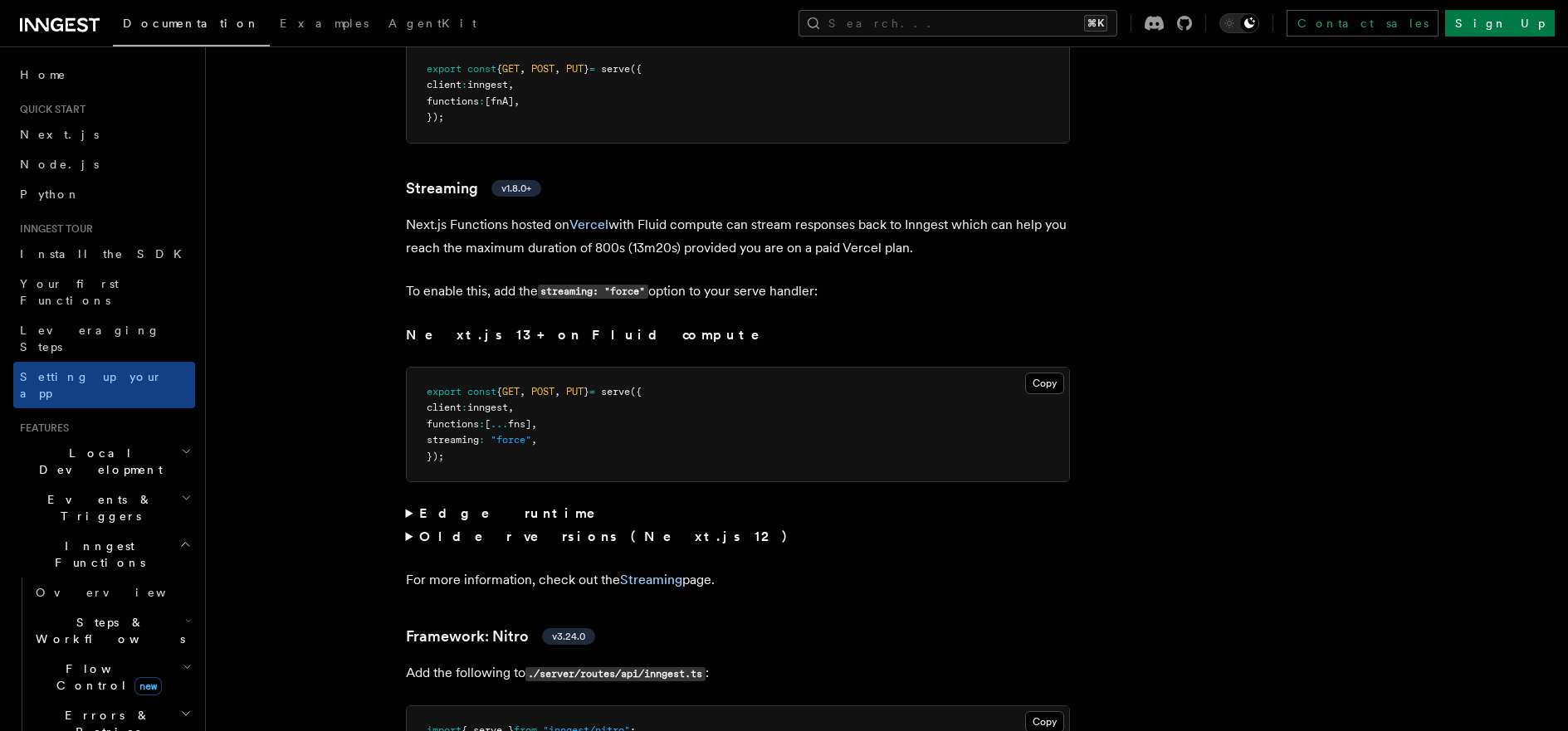
click at [458, 502] on summary "Edge runtime" at bounding box center [738, 513] width 664 height 23
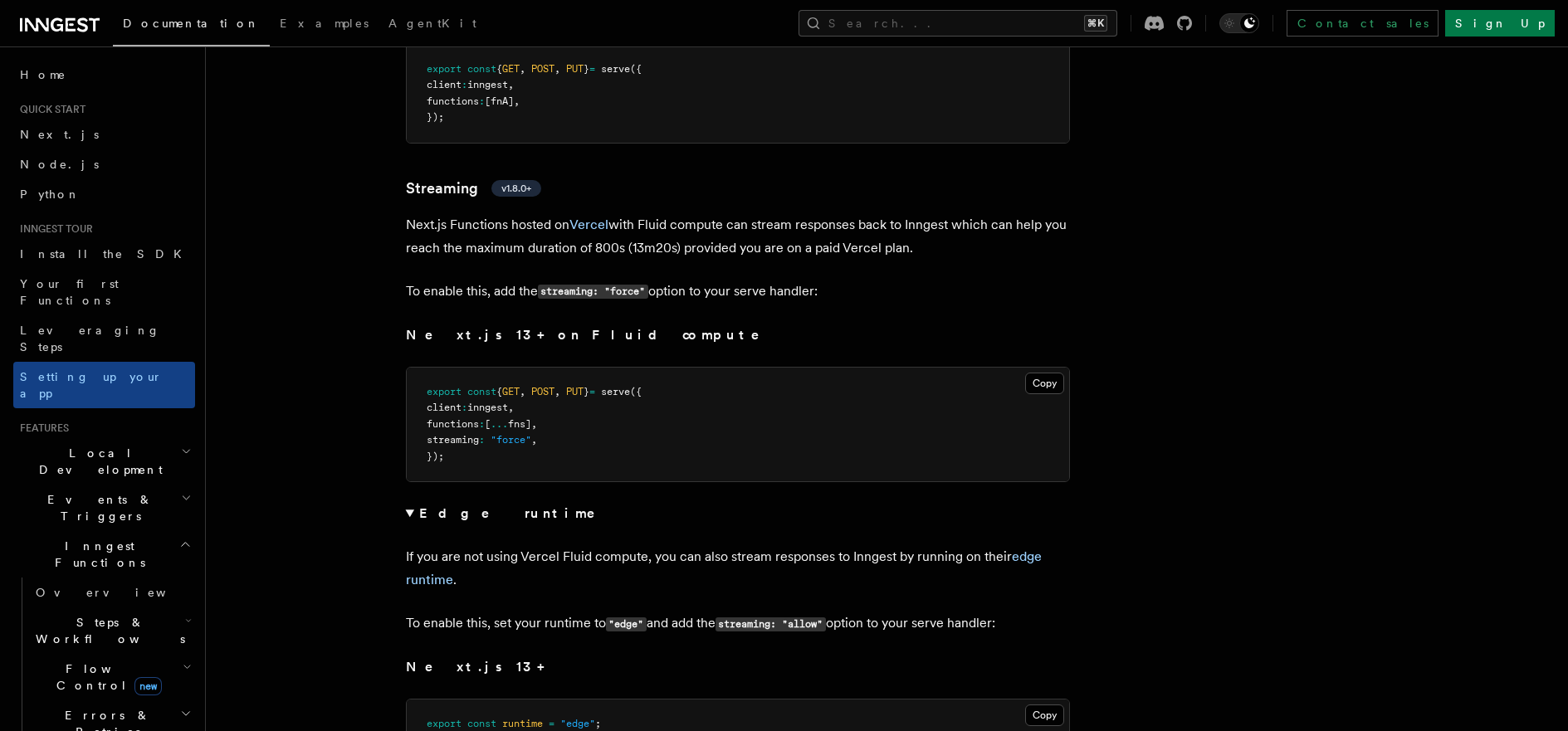
click at [445, 505] on strong "Edge runtime" at bounding box center [519, 513] width 200 height 16
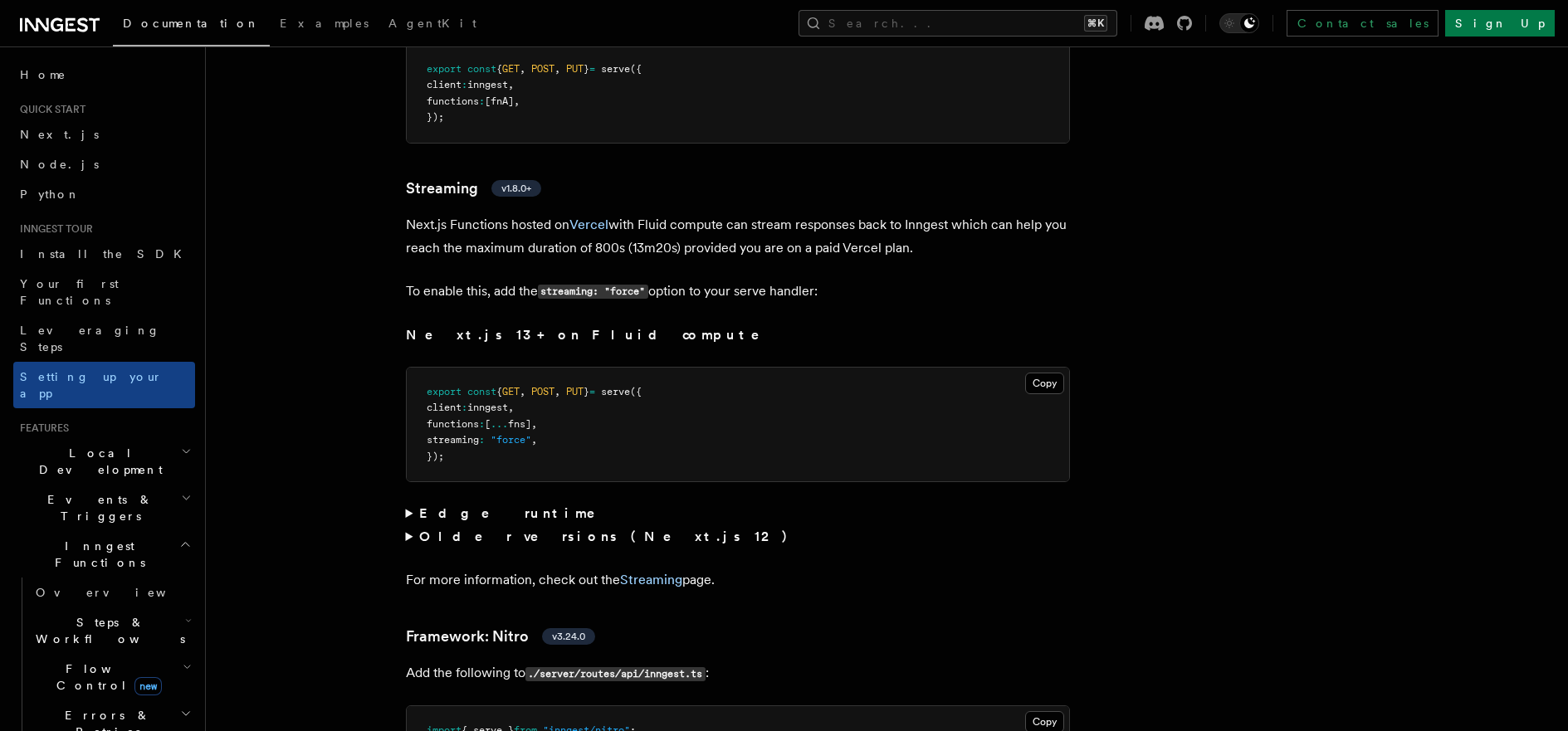
click at [445, 505] on strong "Edge runtime" at bounding box center [519, 513] width 200 height 16
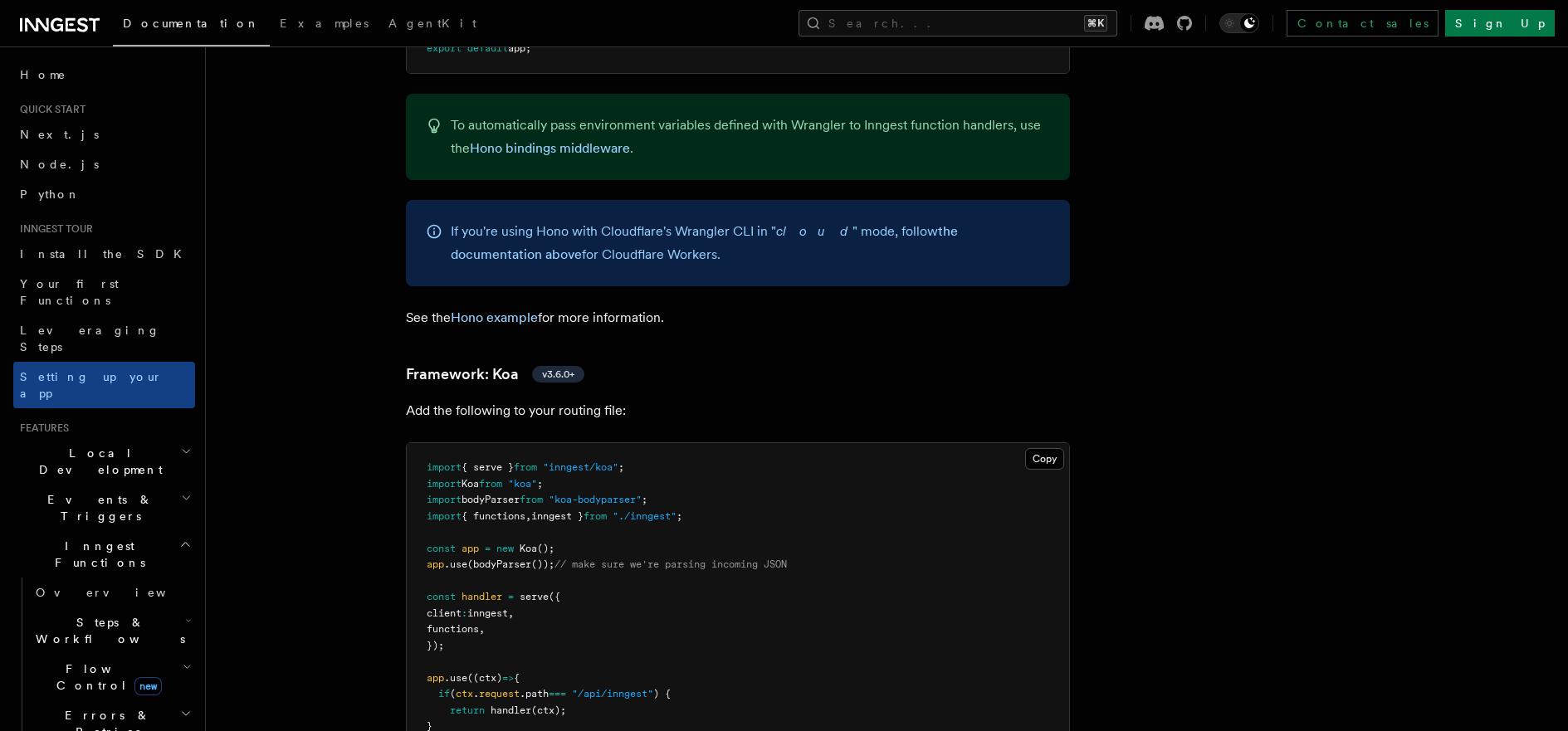
scroll to position [8780, 0]
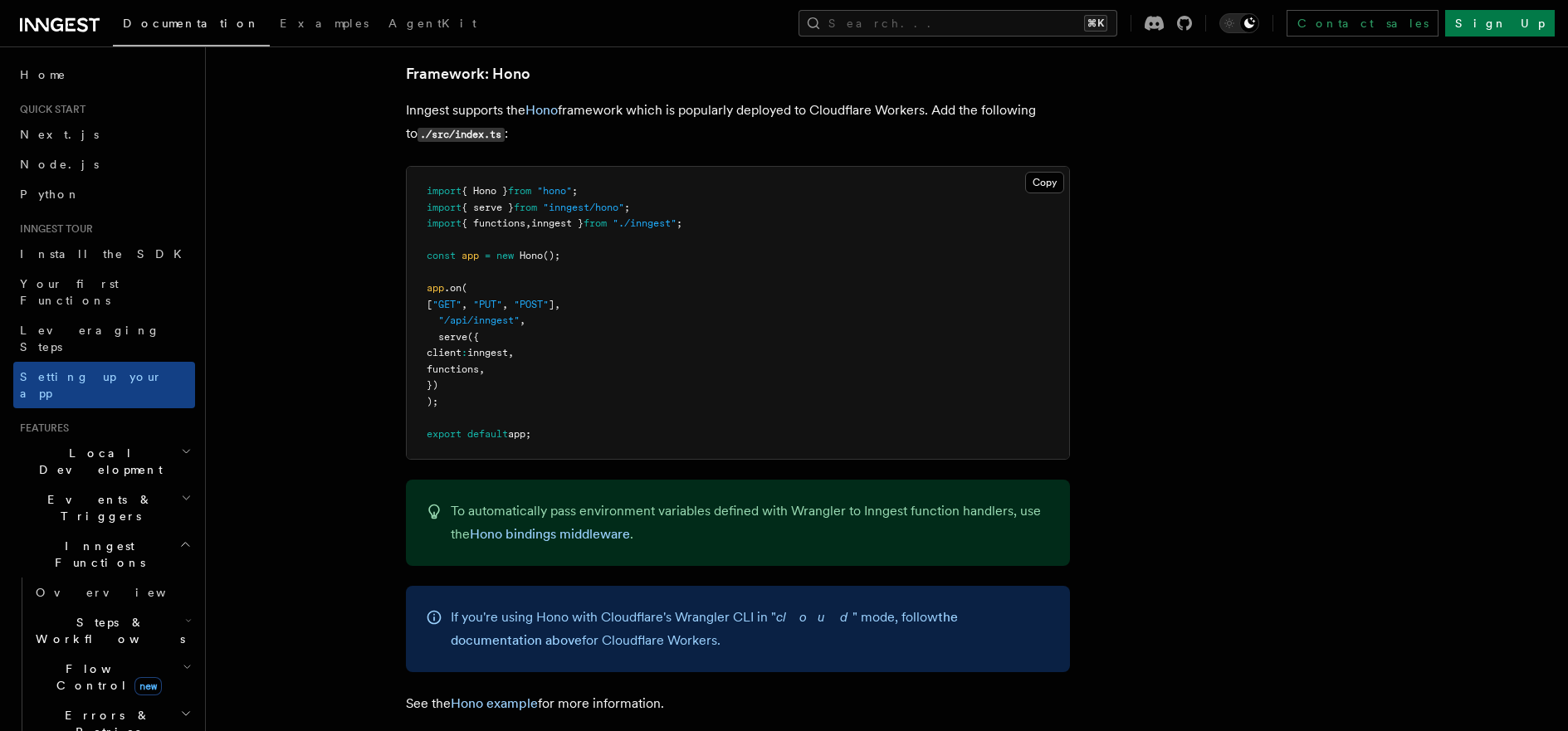
click at [76, 445] on span "Local Development" at bounding box center [97, 461] width 167 height 33
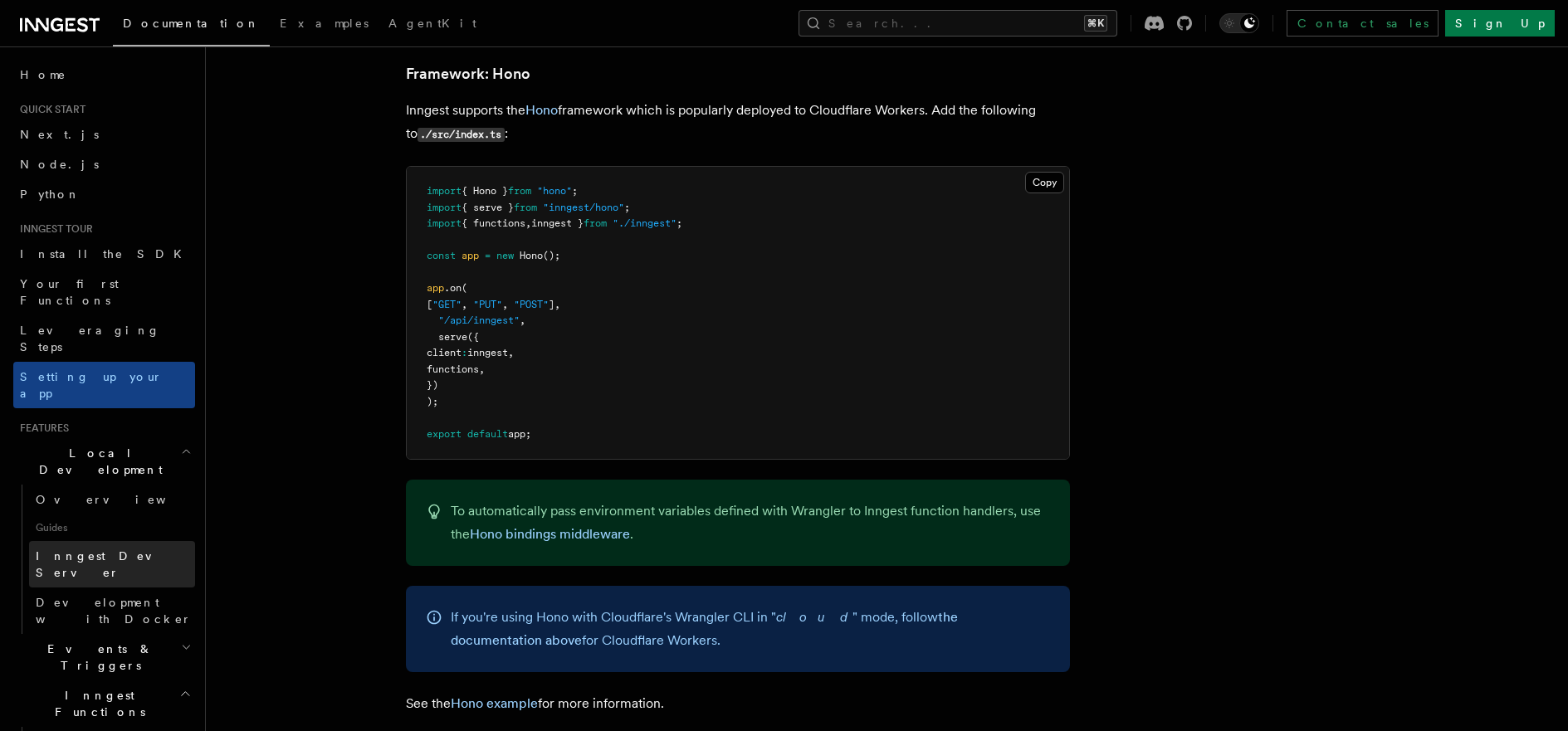
click at [92, 549] on span "Inngest Dev Server" at bounding box center [106, 564] width 142 height 30
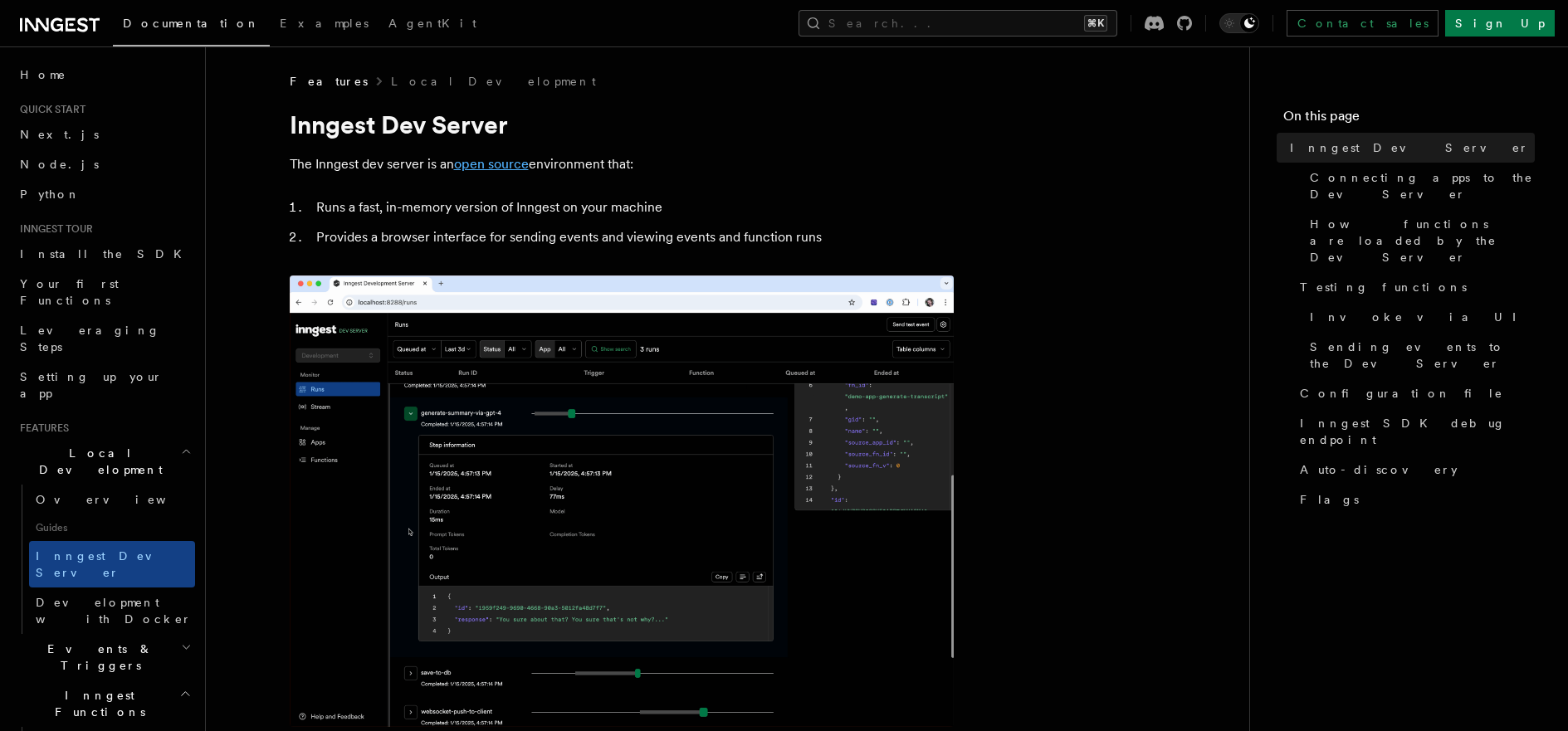
click at [494, 169] on link "open source" at bounding box center [492, 164] width 75 height 16
